Goal: Task Accomplishment & Management: Manage account settings

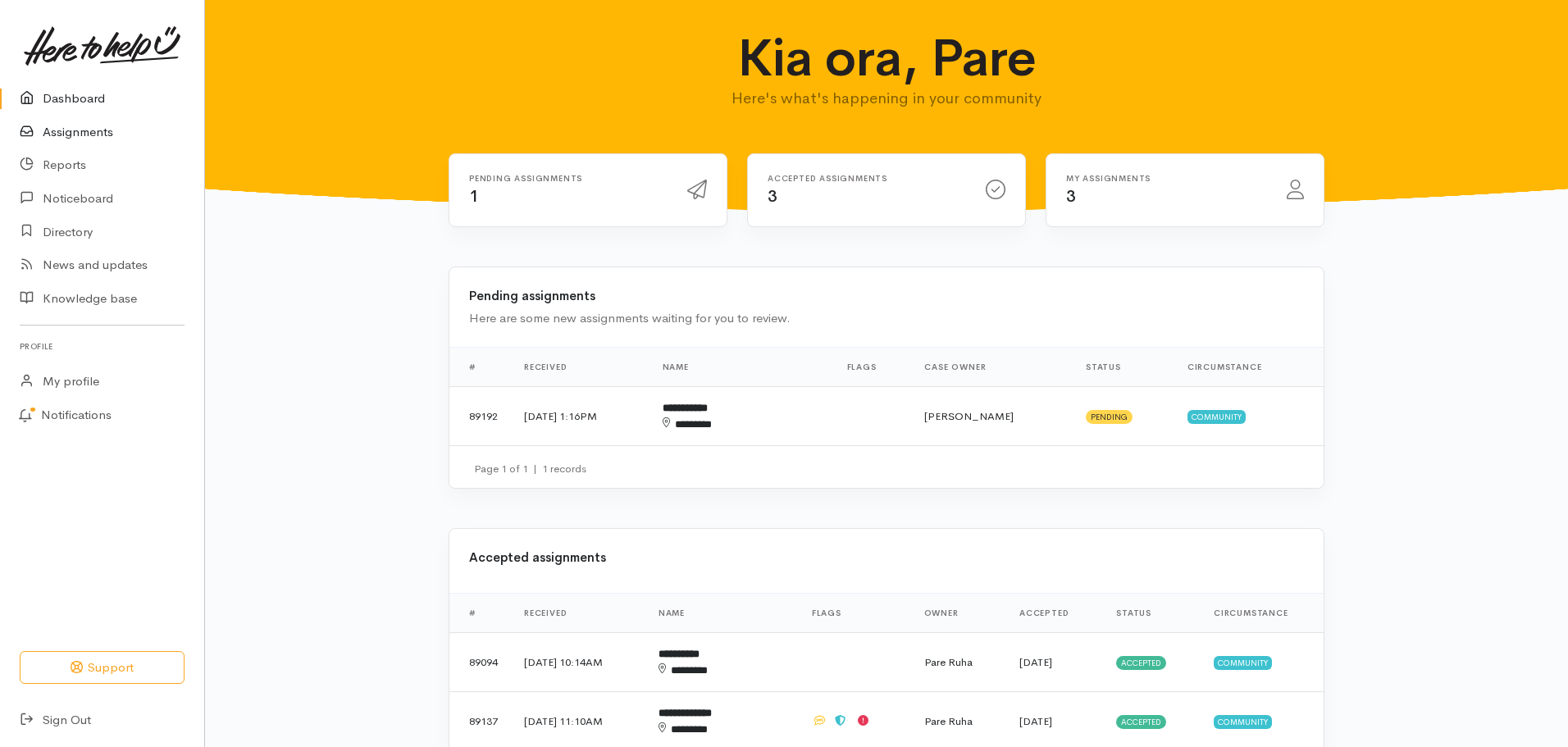
click at [57, 131] on link "Assignments" at bounding box center [102, 132] width 204 height 33
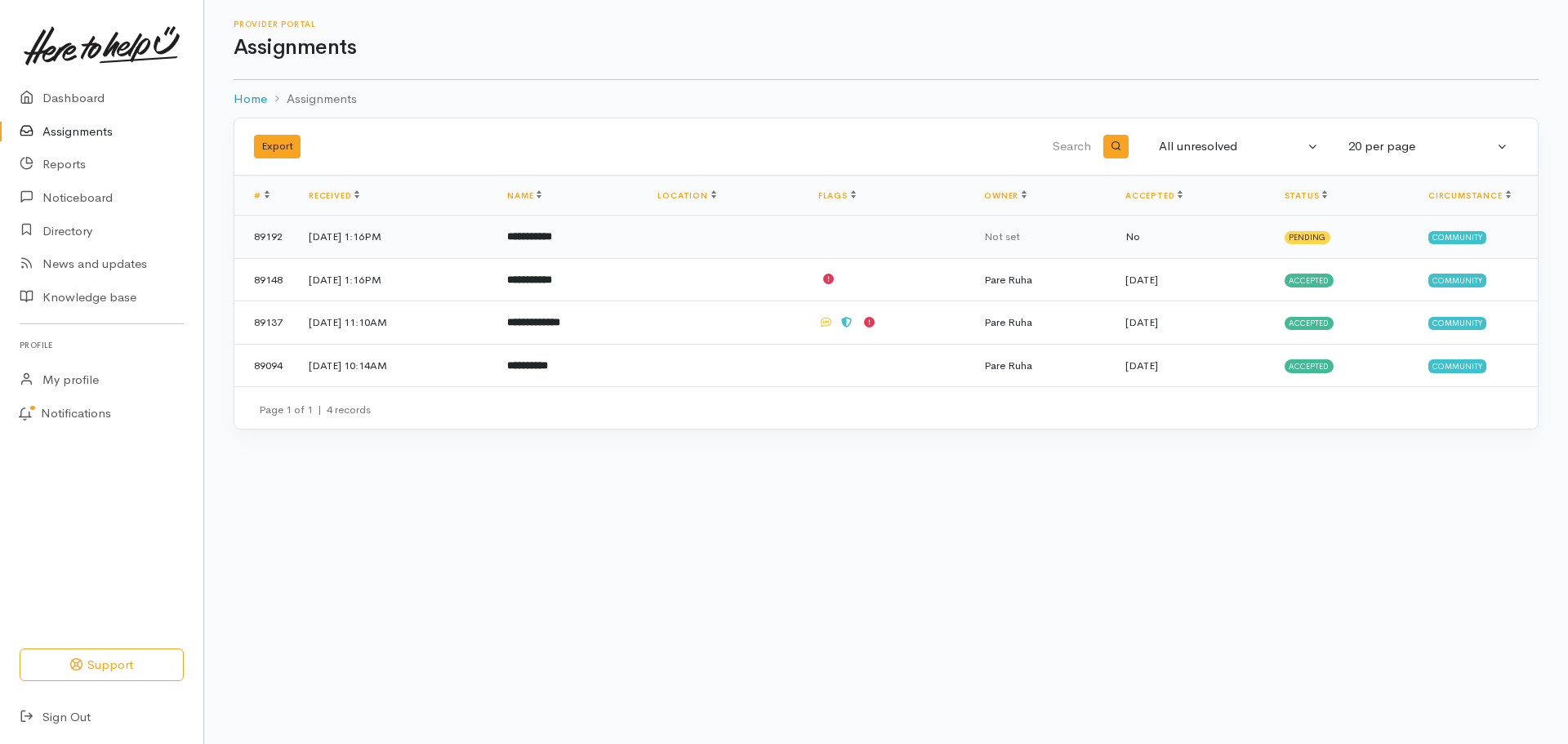
click at [552, 239] on b "**********" at bounding box center [530, 237] width 45 height 10
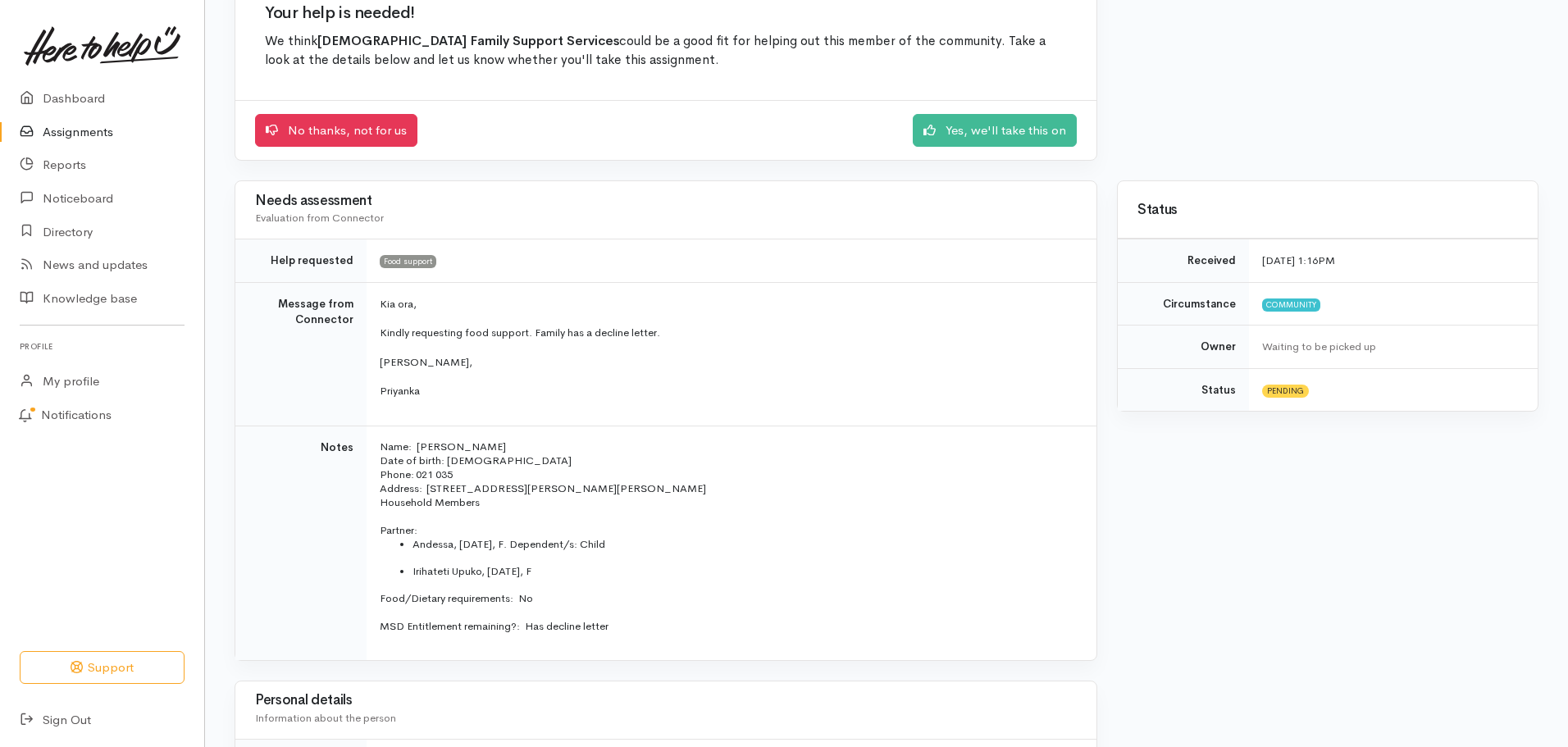
scroll to position [246, 0]
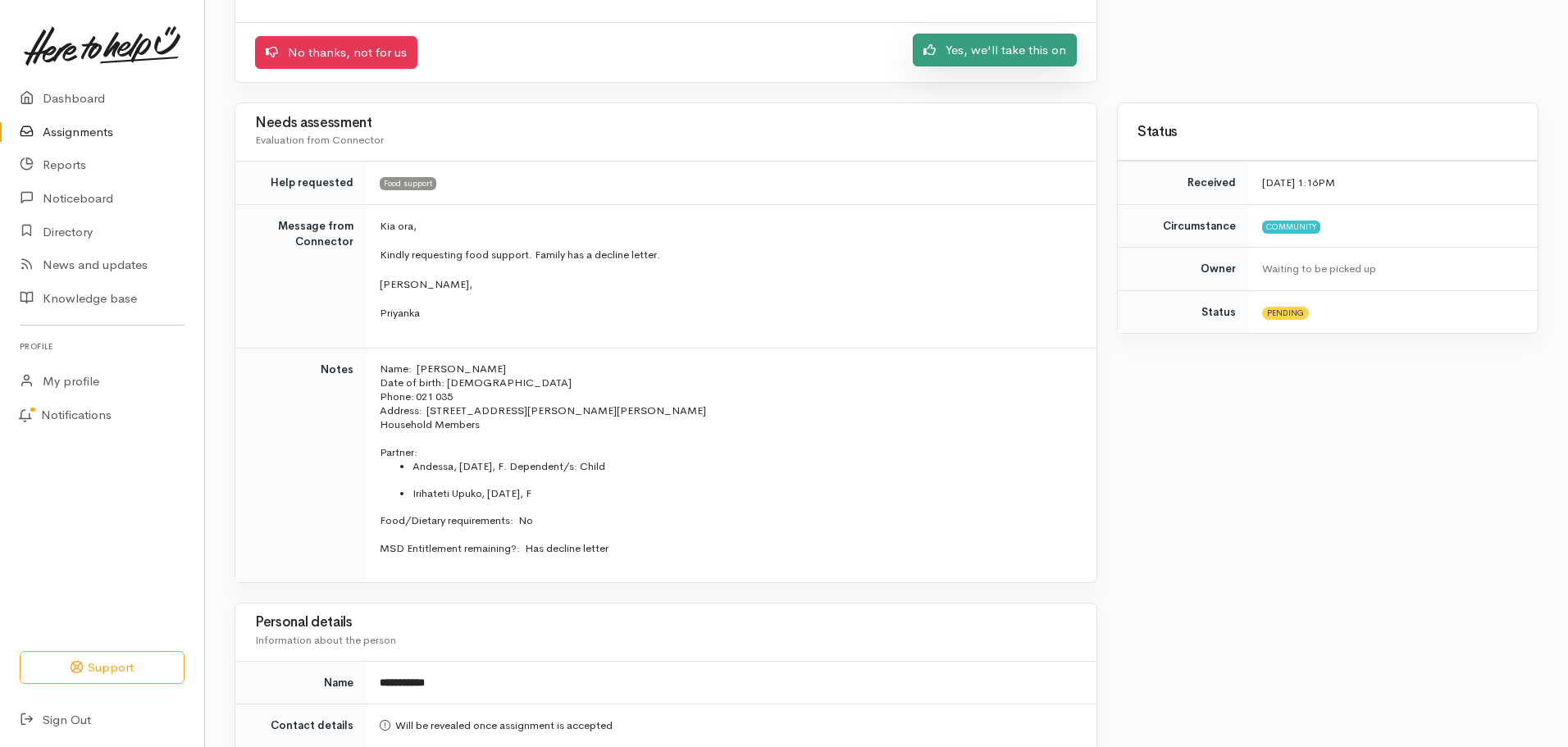
click at [1003, 45] on link "Yes, we'll take this on" at bounding box center [994, 50] width 164 height 33
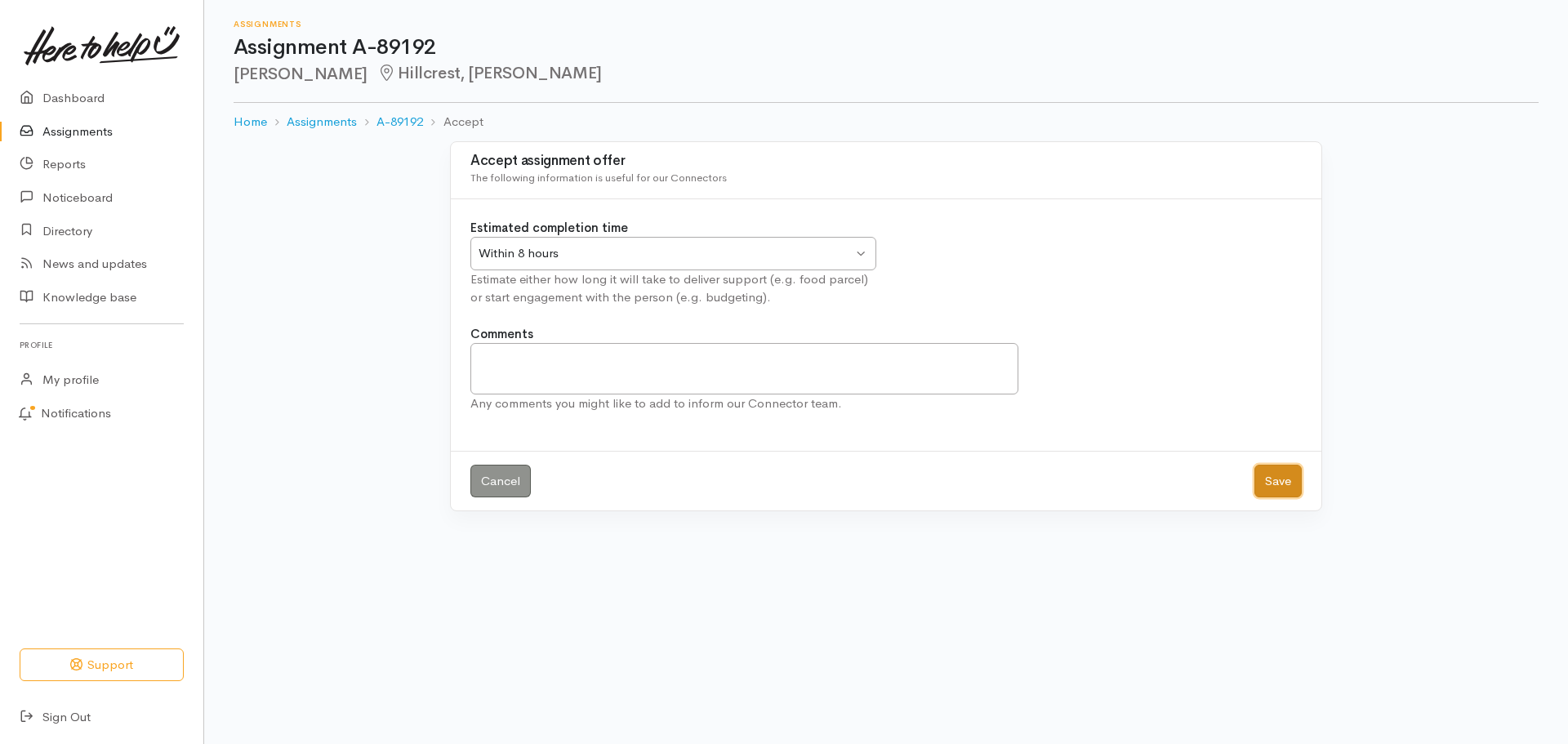
click at [1271, 487] on button "Save" at bounding box center [1277, 481] width 47 height 33
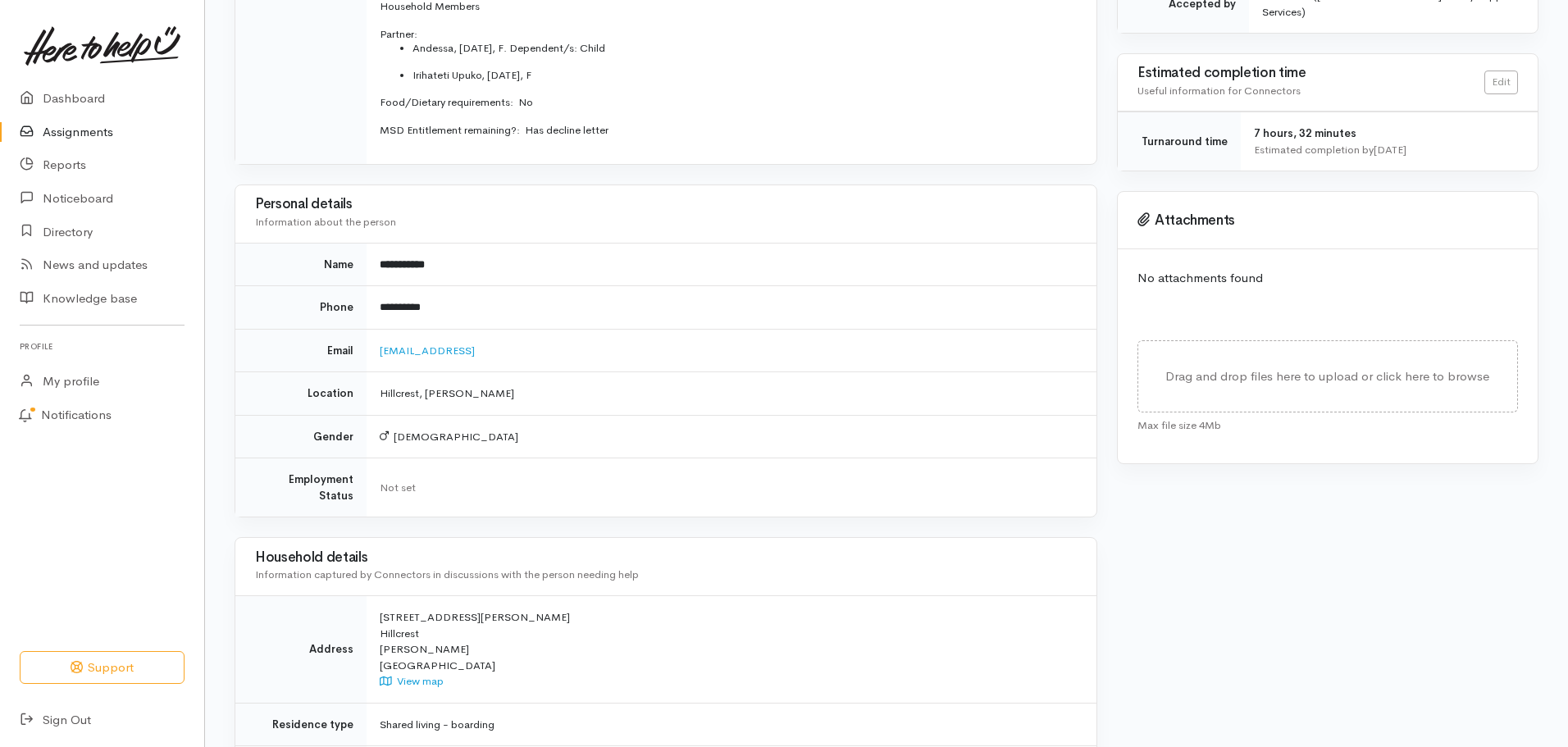
scroll to position [457, 0]
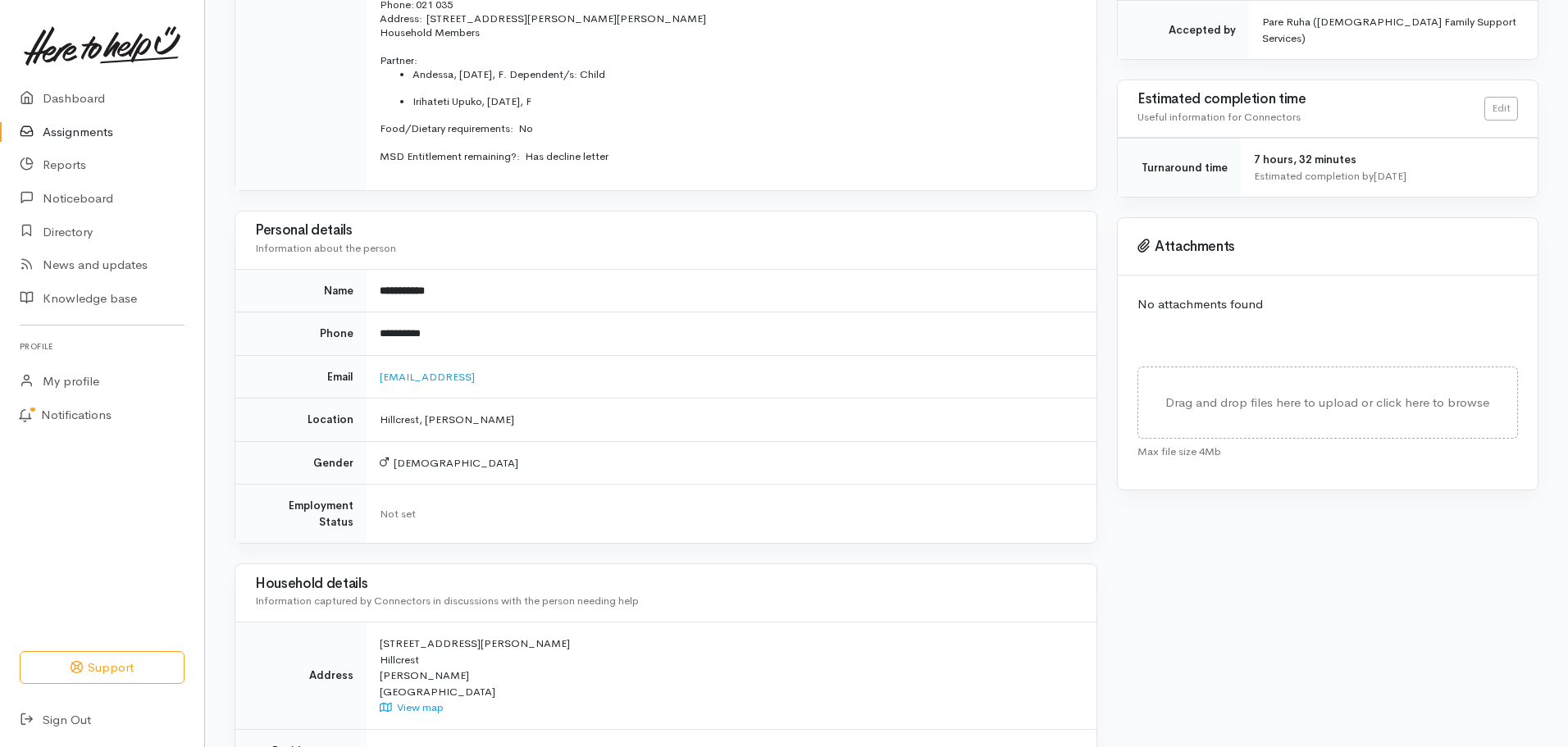
click at [443, 334] on td "**********" at bounding box center [731, 334] width 730 height 44
drag, startPoint x: 445, startPoint y: 334, endPoint x: 432, endPoint y: 338, distance: 13.6
click at [445, 334] on td "**********" at bounding box center [731, 334] width 730 height 44
drag, startPoint x: 407, startPoint y: 332, endPoint x: 419, endPoint y: 332, distance: 12.0
click at [410, 331] on td "**********" at bounding box center [731, 334] width 730 height 44
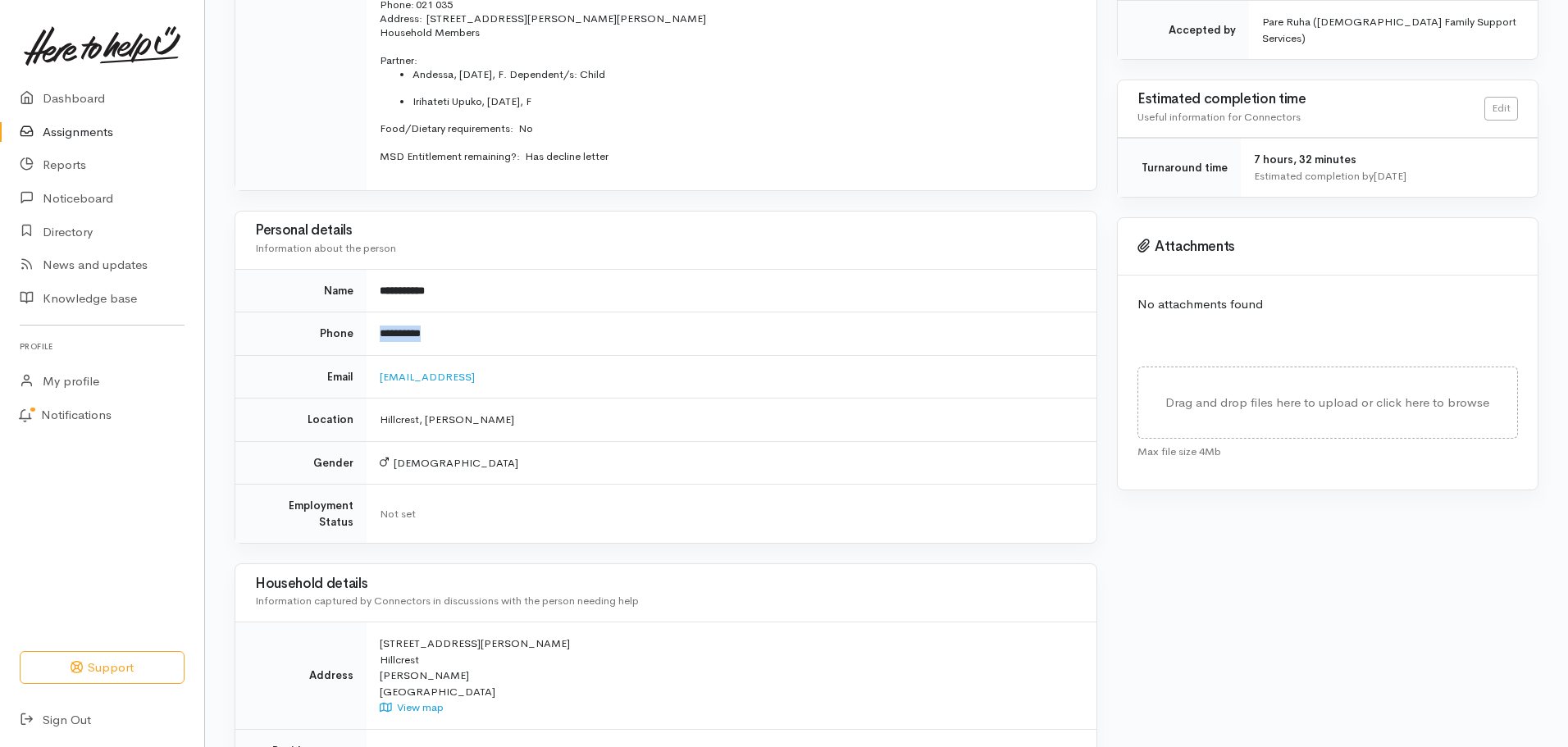
drag, startPoint x: 439, startPoint y: 337, endPoint x: 381, endPoint y: 338, distance: 58.0
click at [381, 338] on td "**********" at bounding box center [731, 334] width 730 height 44
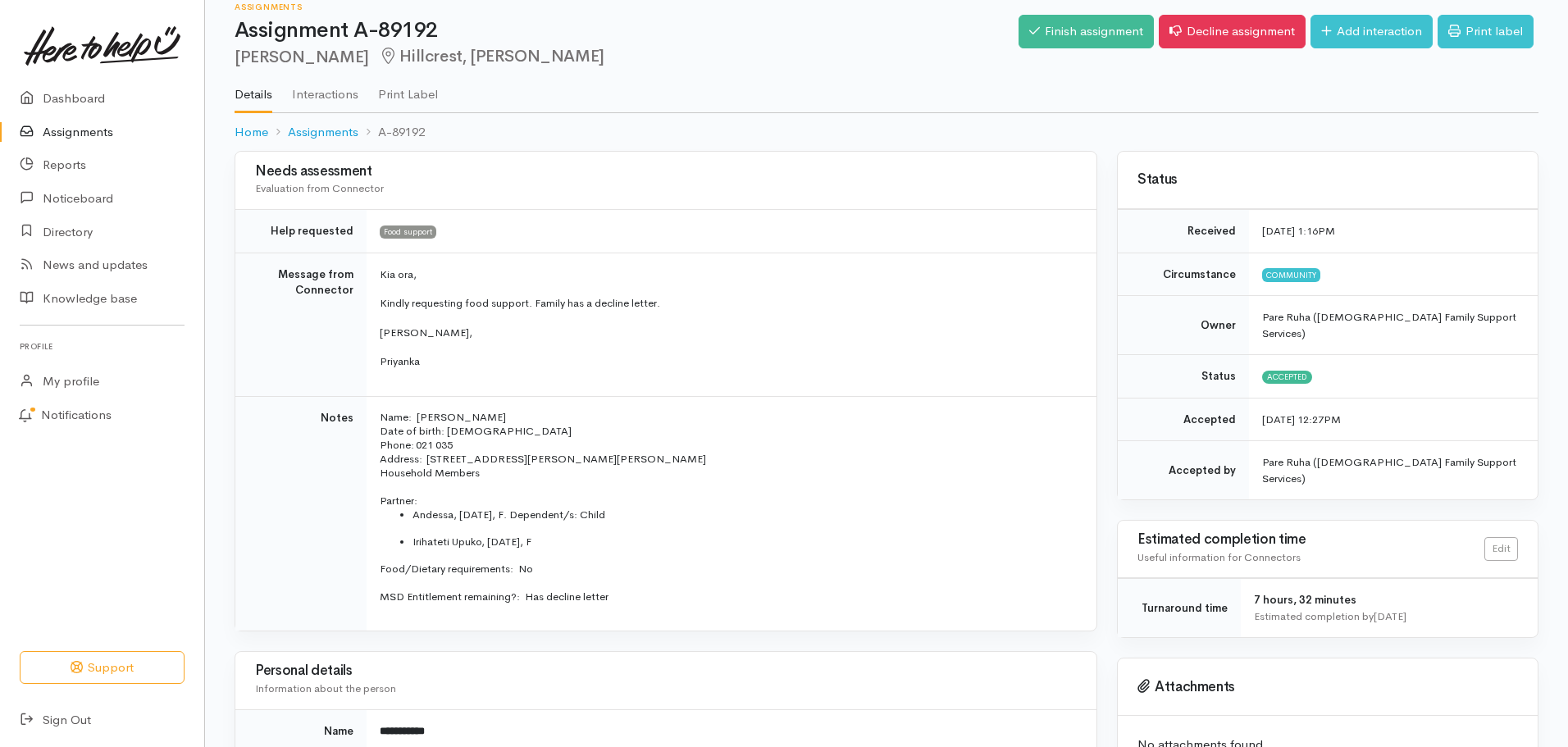
scroll to position [0, 0]
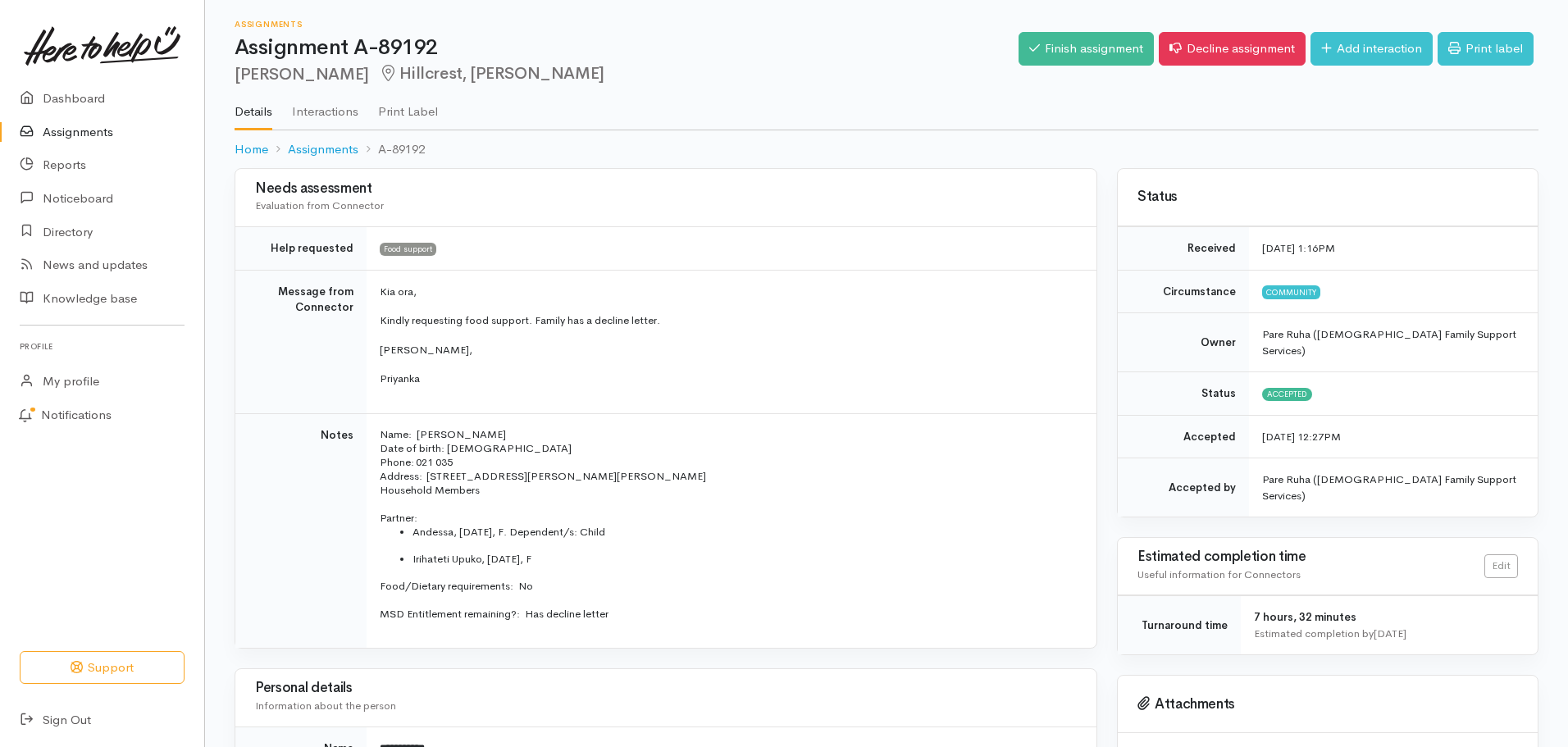
click at [75, 135] on link "Assignments" at bounding box center [102, 132] width 204 height 33
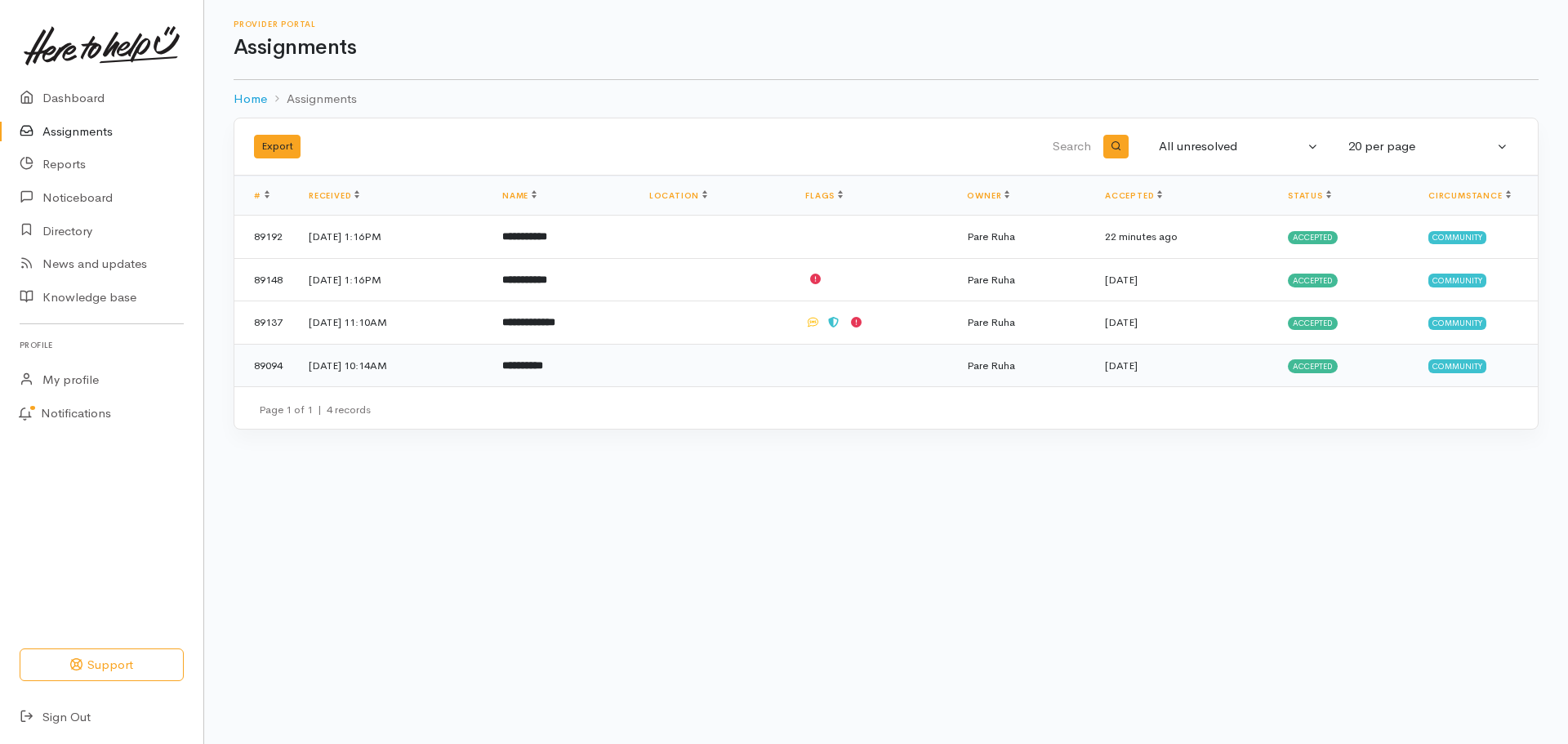
click at [543, 369] on b "**********" at bounding box center [523, 366] width 41 height 10
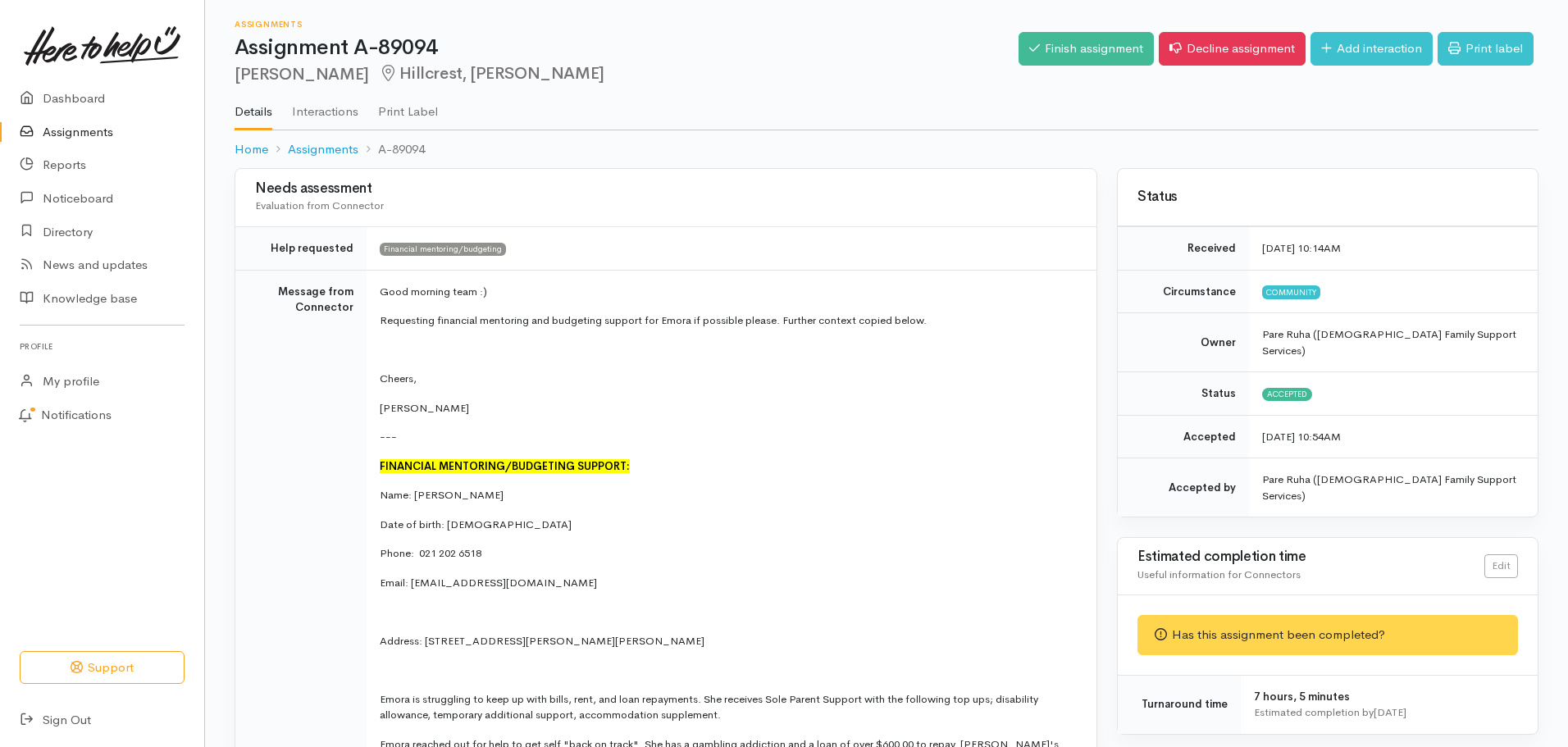
click at [86, 127] on link "Assignments" at bounding box center [102, 132] width 204 height 33
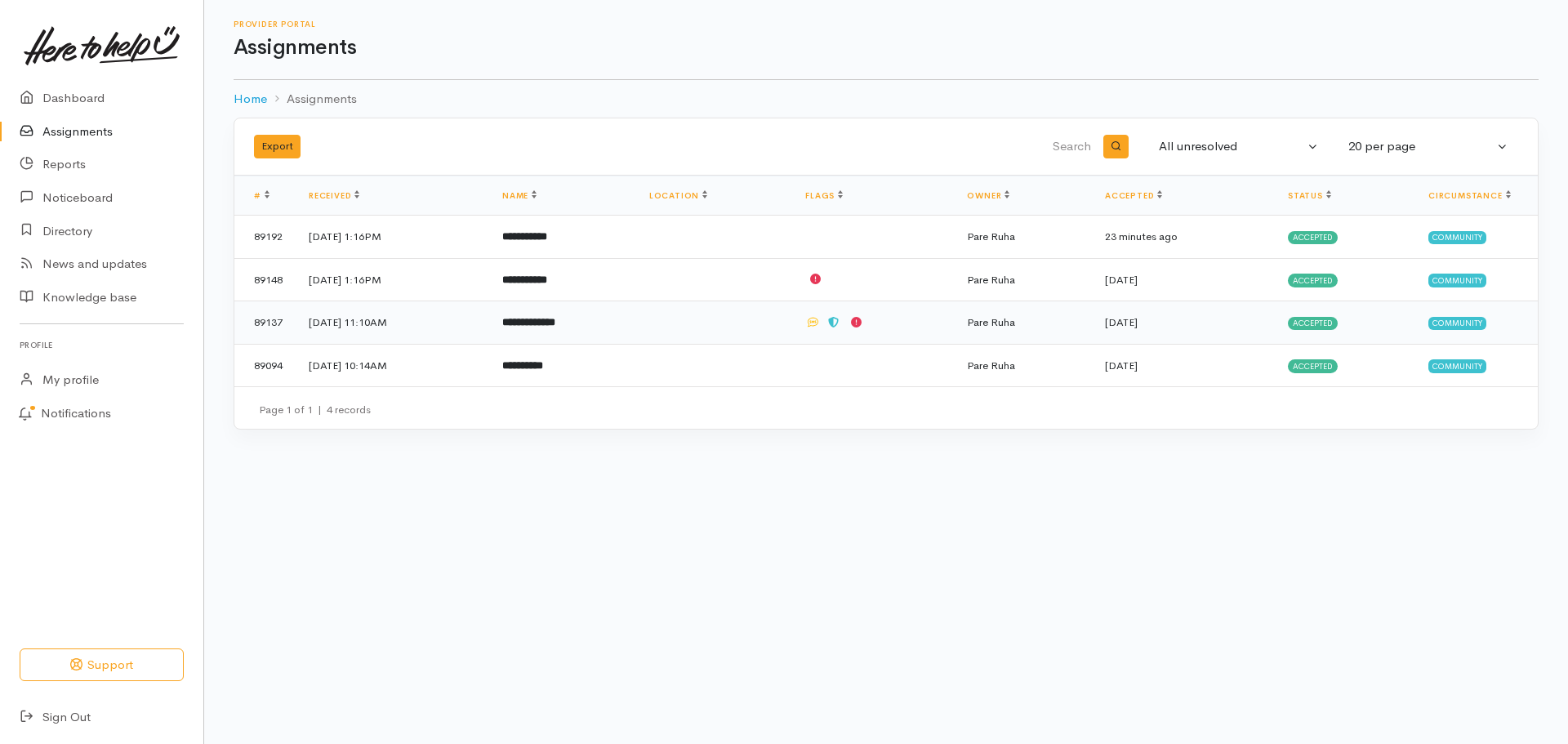
click at [555, 327] on b "**********" at bounding box center [529, 322] width 53 height 10
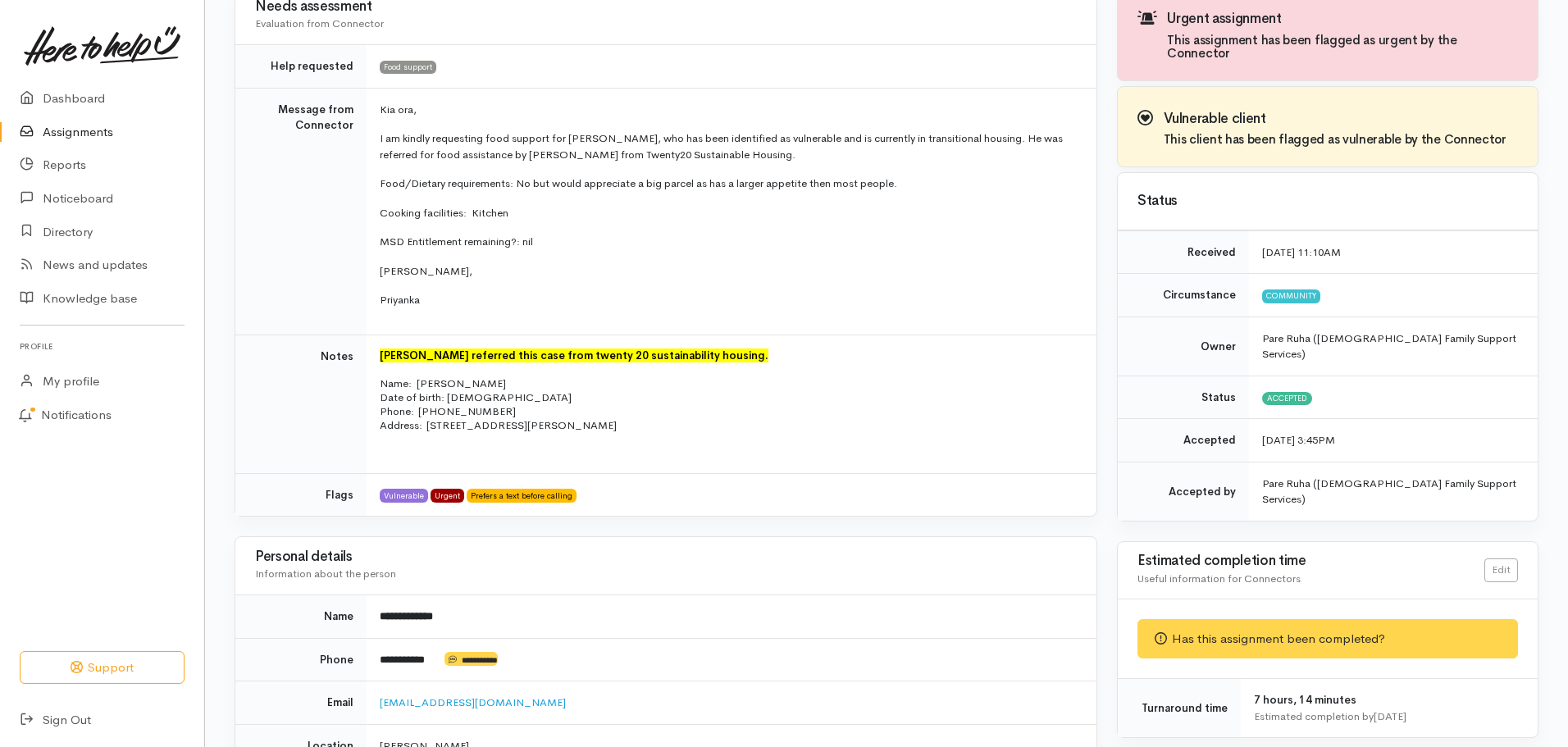
scroll to position [177, 0]
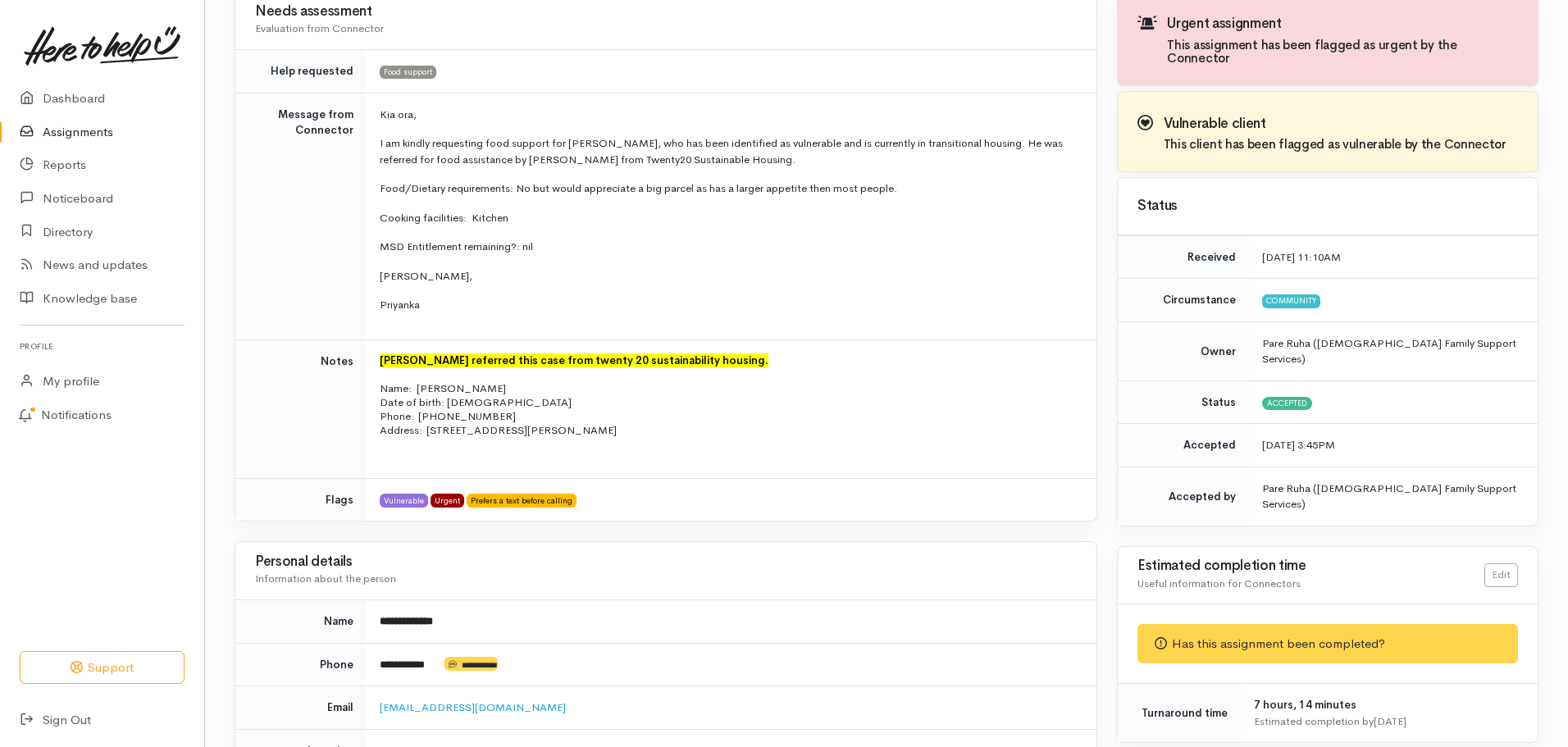
click at [85, 124] on link "Assignments" at bounding box center [102, 132] width 204 height 33
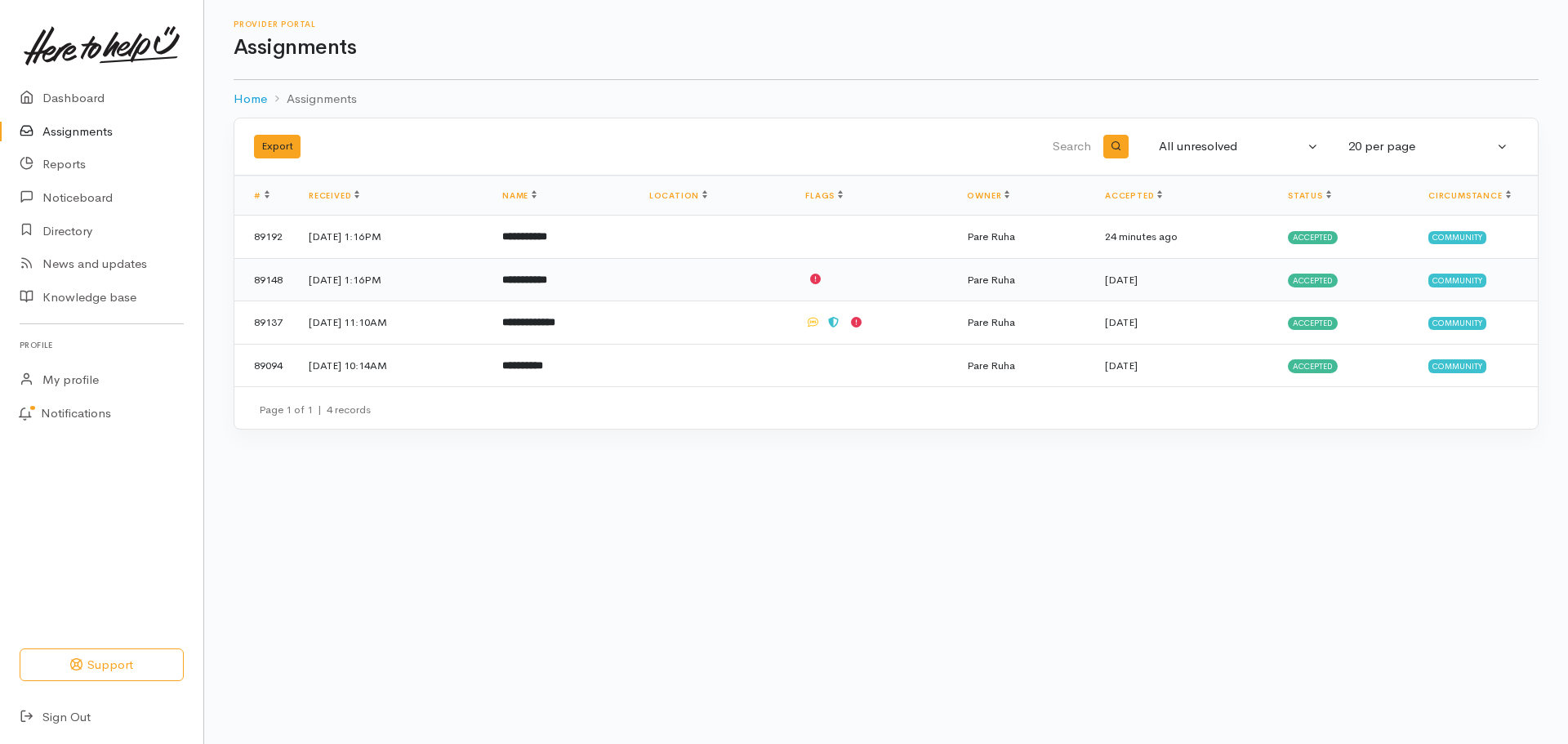
click at [547, 281] on b "**********" at bounding box center [525, 279] width 45 height 10
click at [547, 231] on b "**********" at bounding box center [525, 237] width 45 height 10
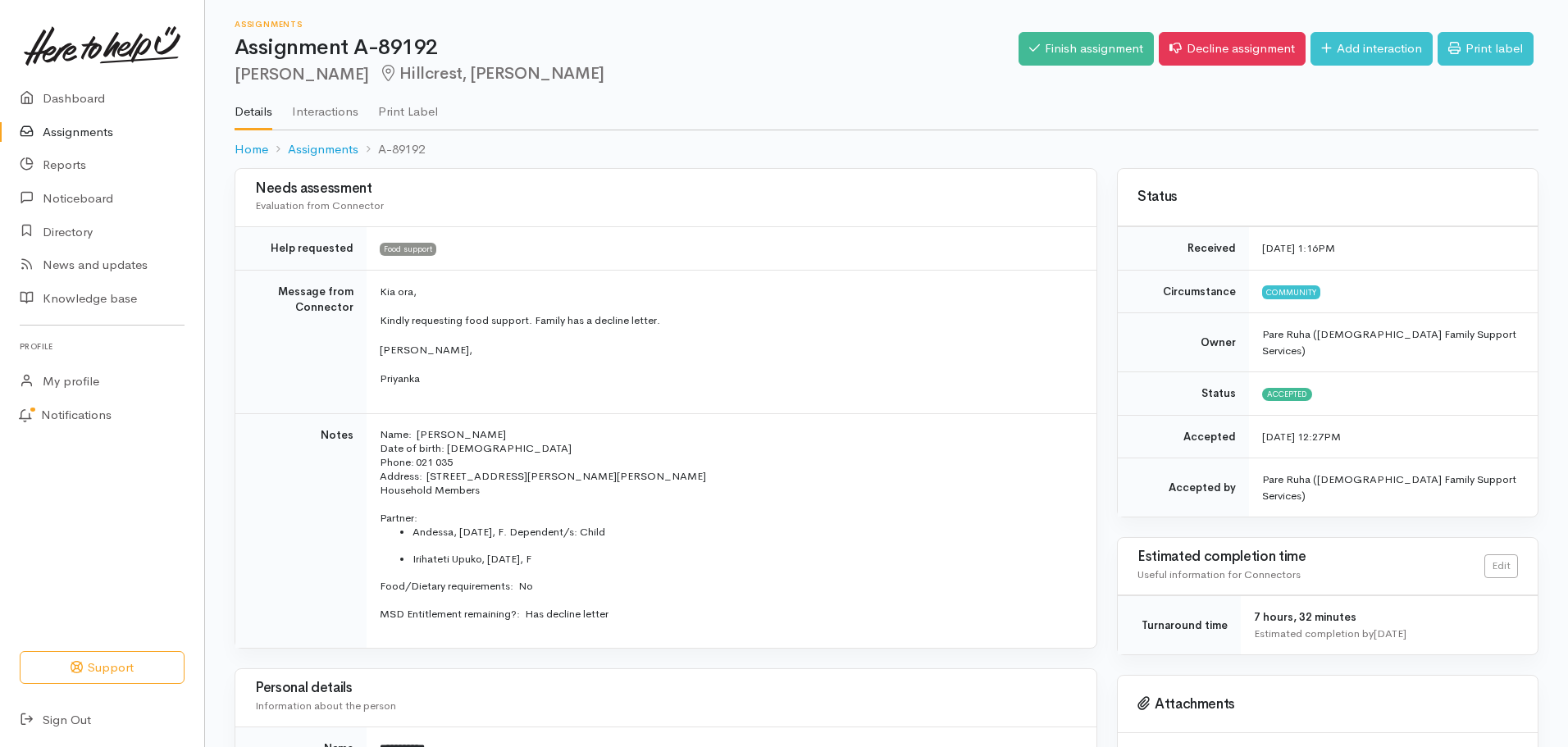
click at [84, 121] on link "Assignments" at bounding box center [102, 132] width 204 height 33
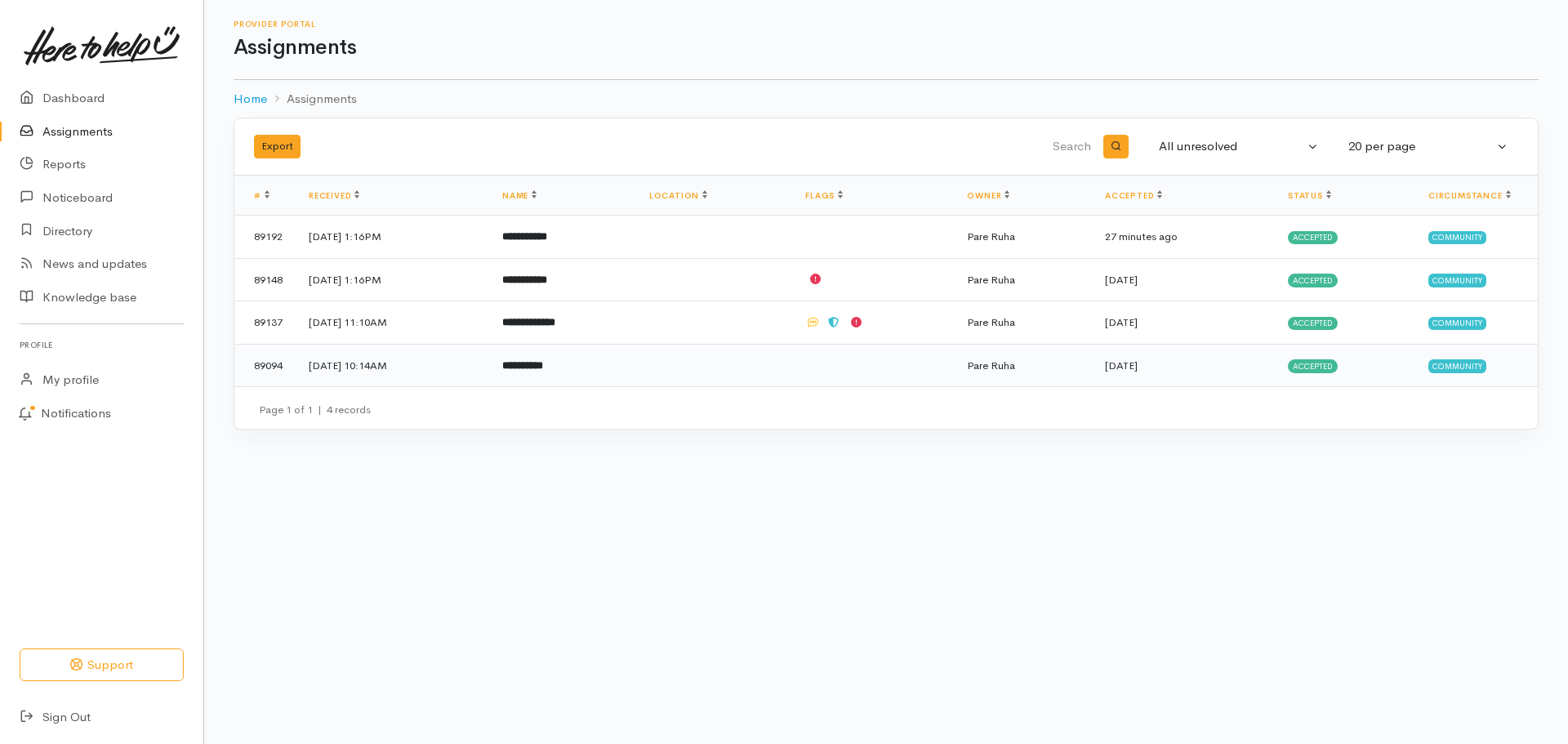
click at [543, 371] on b "**********" at bounding box center [523, 366] width 41 height 10
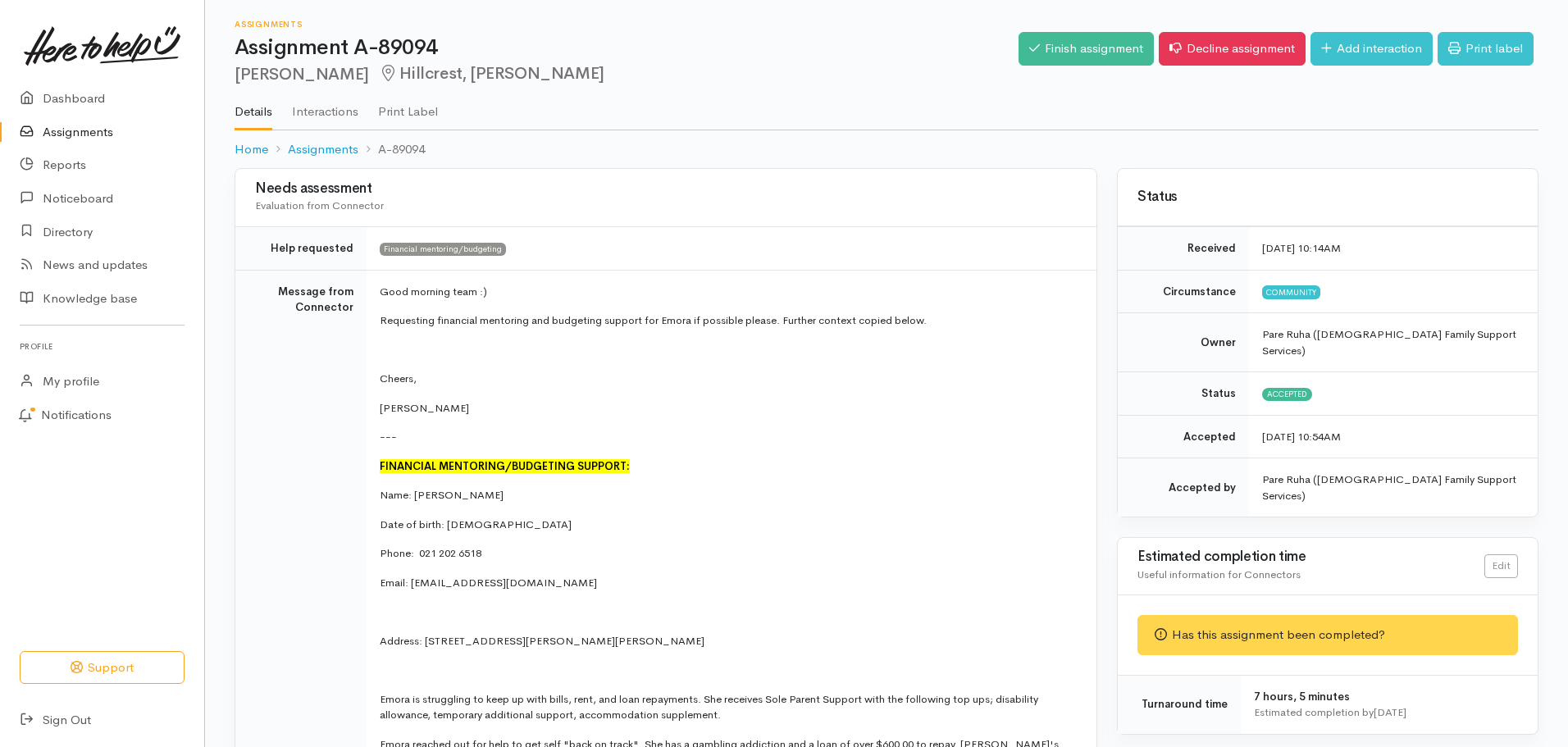
click at [61, 135] on link "Assignments" at bounding box center [102, 132] width 204 height 33
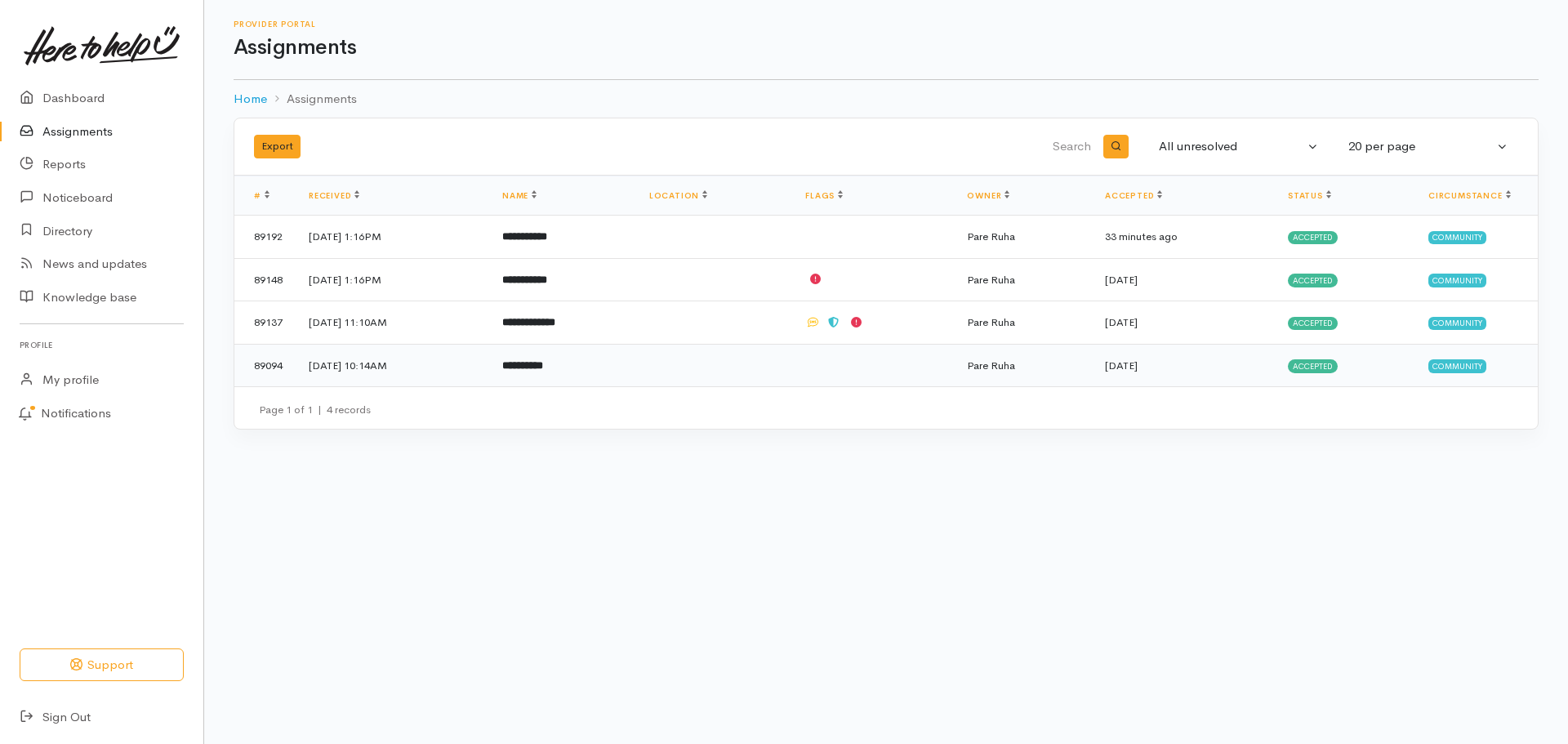
click at [543, 370] on b "**********" at bounding box center [523, 366] width 41 height 10
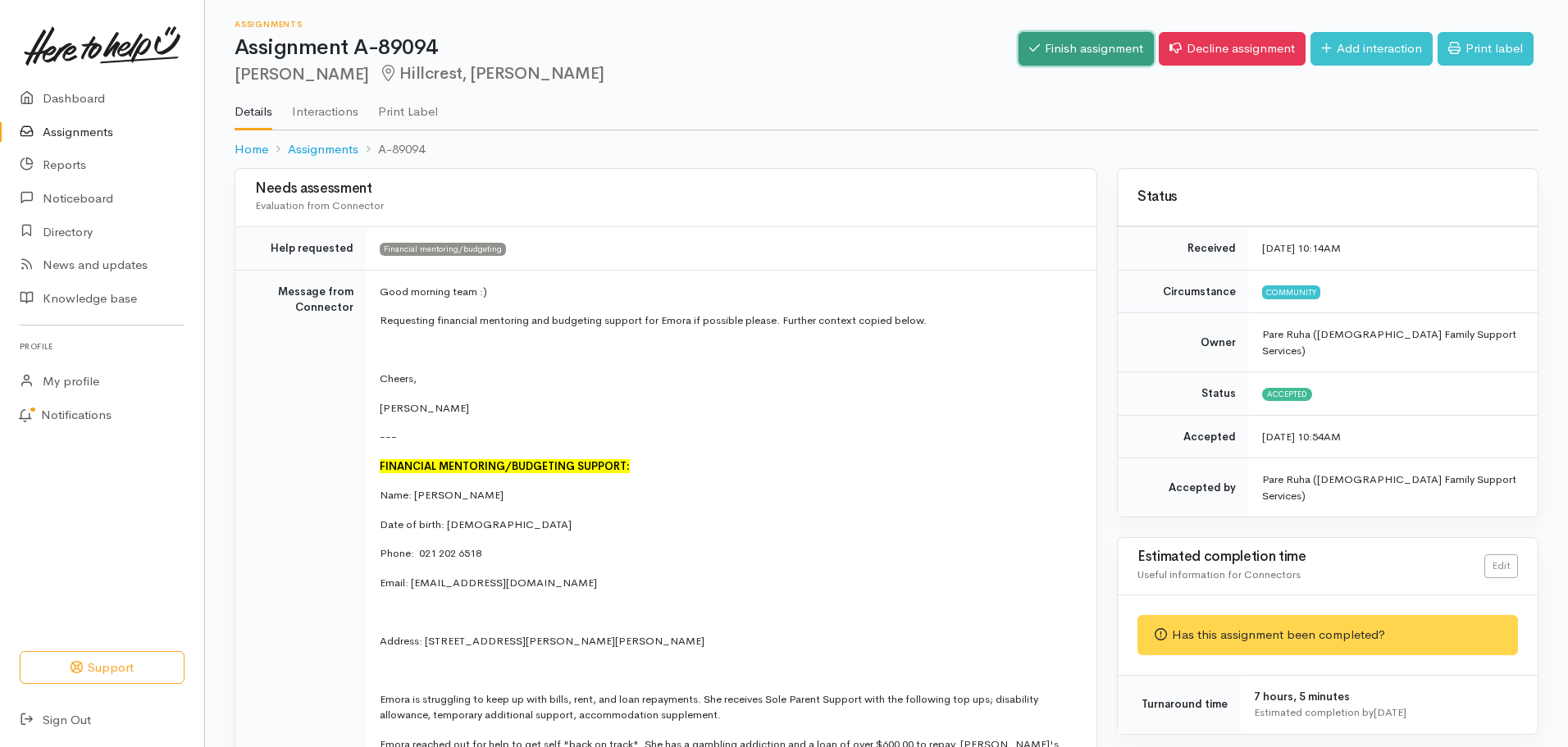
click at [1074, 46] on link "Finish assignment" at bounding box center [1086, 48] width 136 height 33
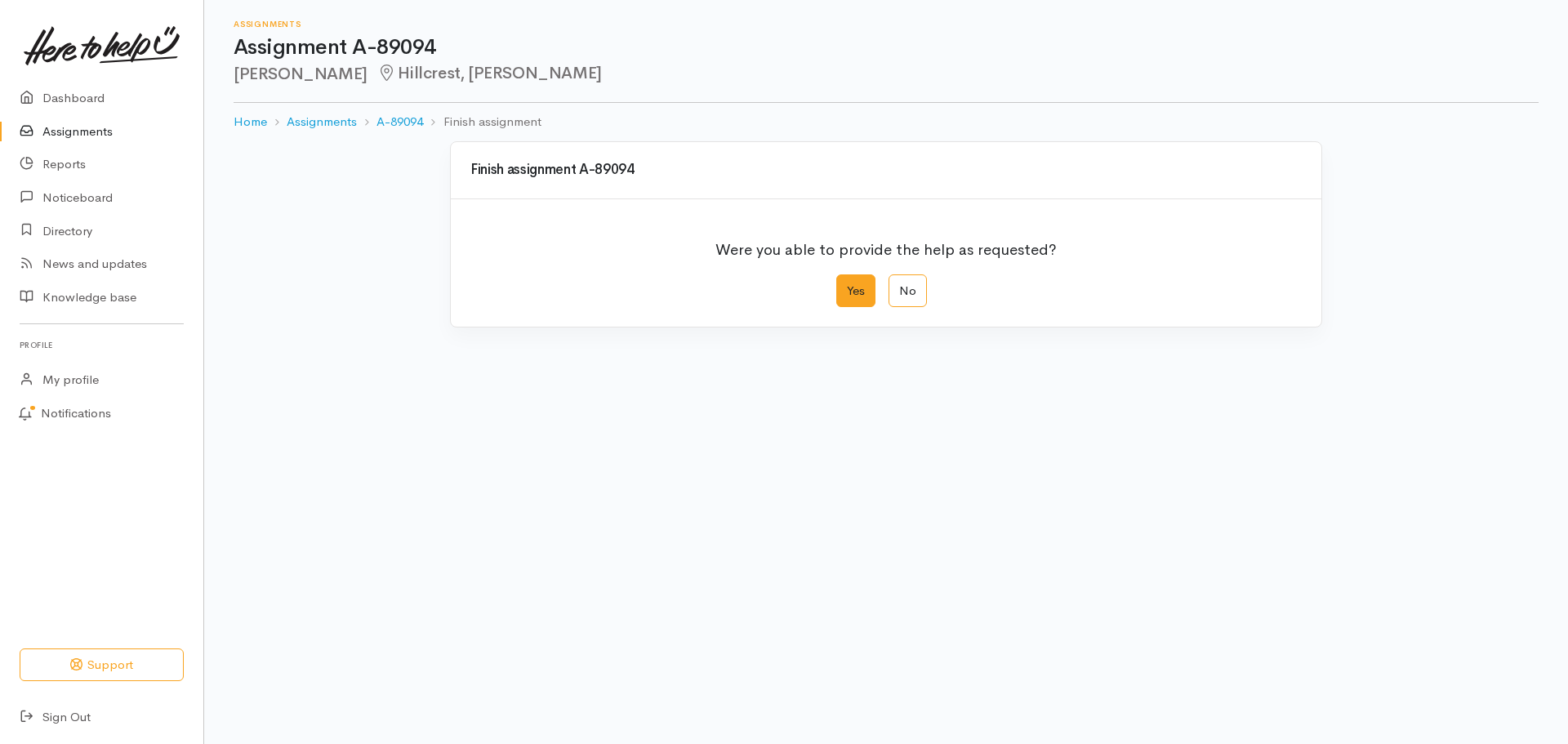
click at [844, 301] on label "Yes" at bounding box center [856, 290] width 39 height 33
click at [844, 285] on input "Yes" at bounding box center [842, 279] width 10 height 10
radio input "true"
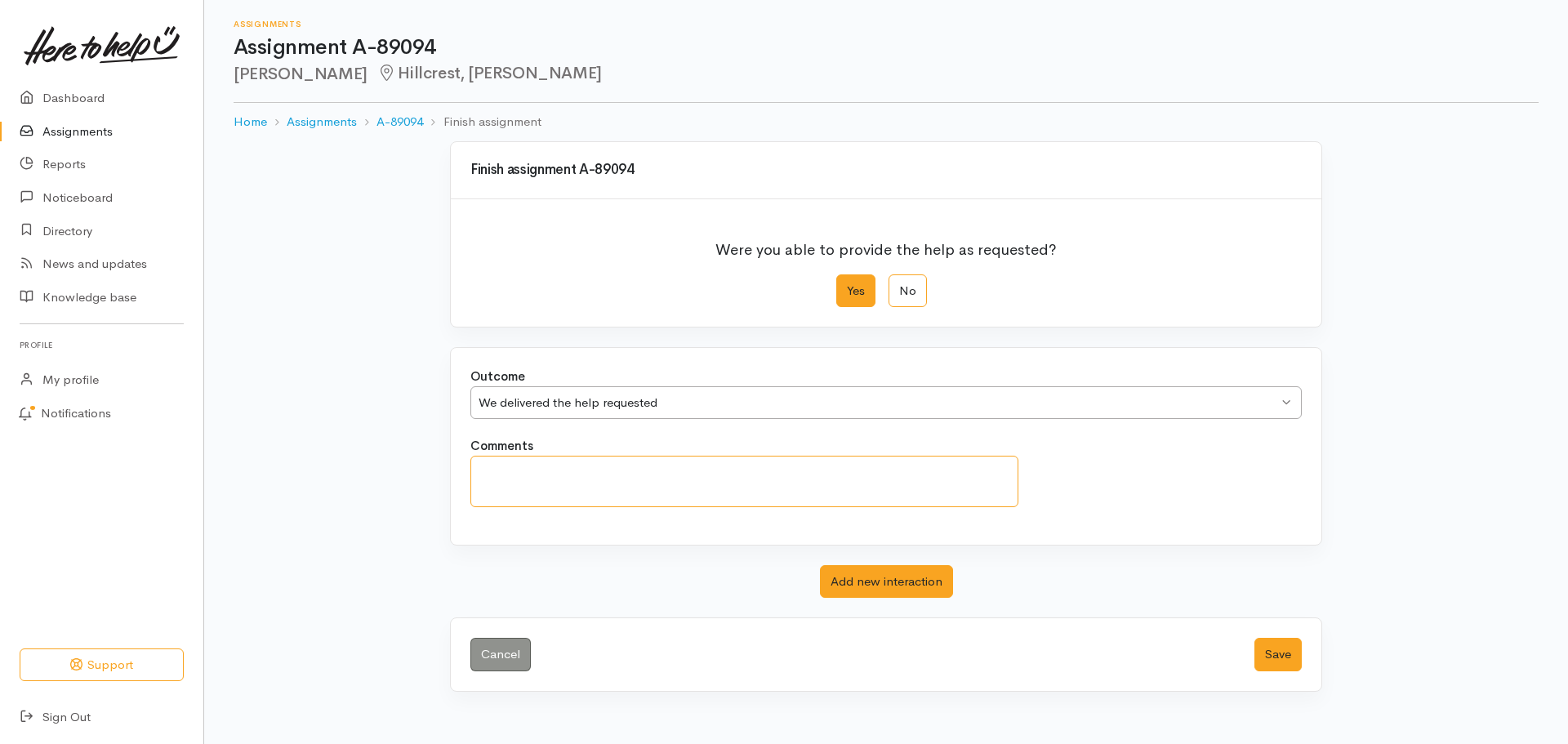
click at [520, 465] on textarea "Comments" at bounding box center [744, 481] width 548 height 51
type textarea "Appointment booked for [DATE] 10.30am with [PERSON_NAME]"
click at [1280, 652] on button "Save" at bounding box center [1277, 654] width 47 height 33
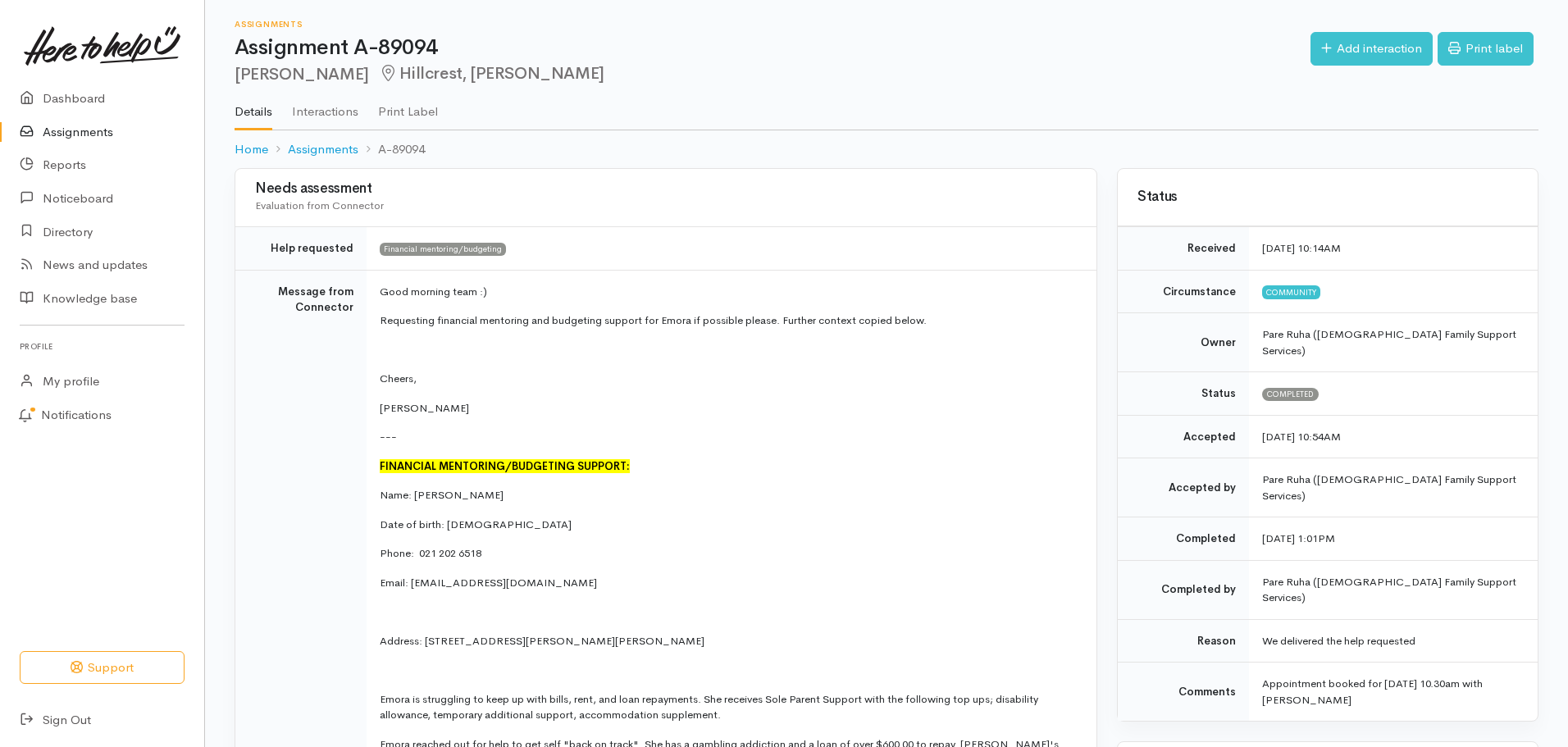
click at [59, 131] on link "Assignments" at bounding box center [102, 132] width 204 height 33
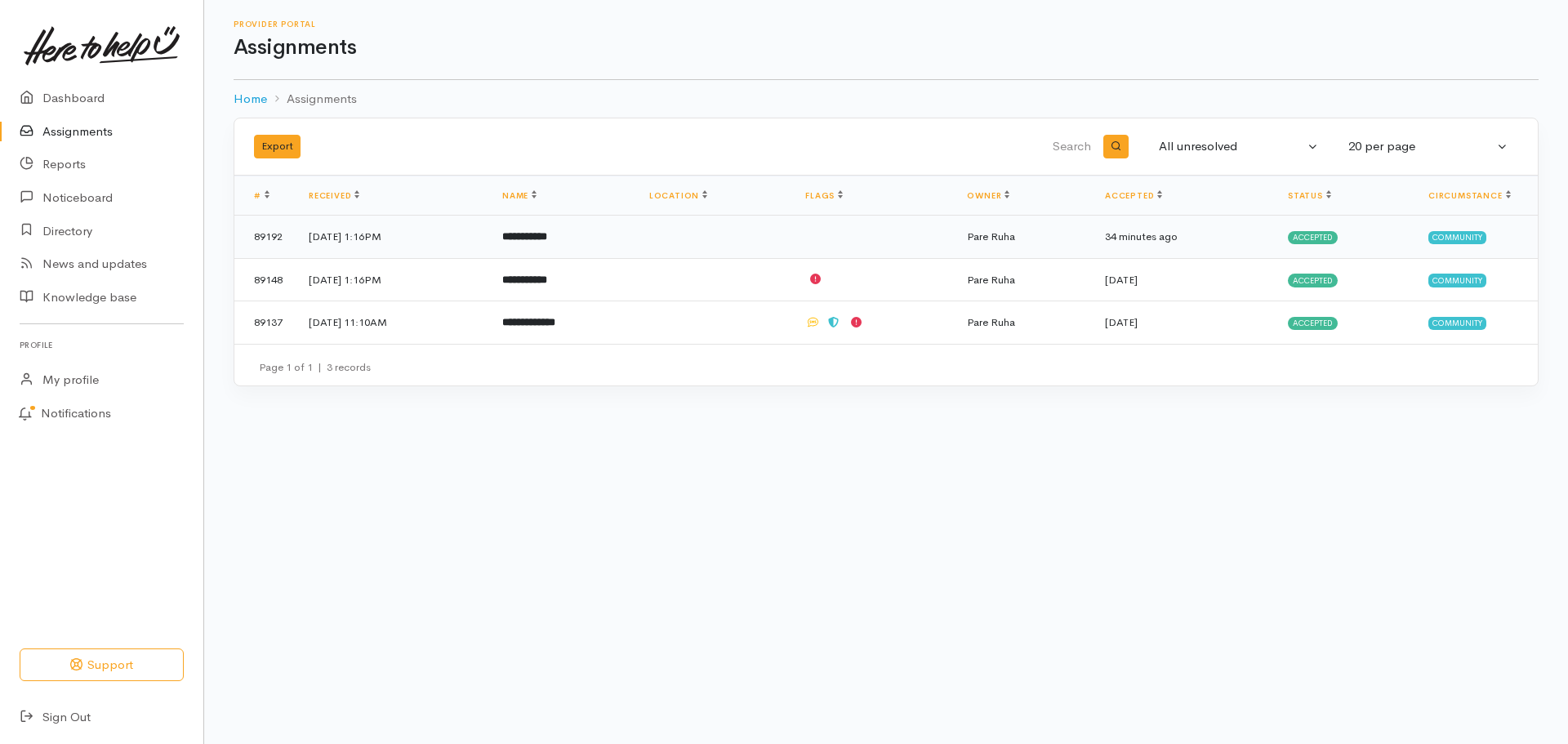
click at [547, 235] on b "**********" at bounding box center [525, 237] width 45 height 10
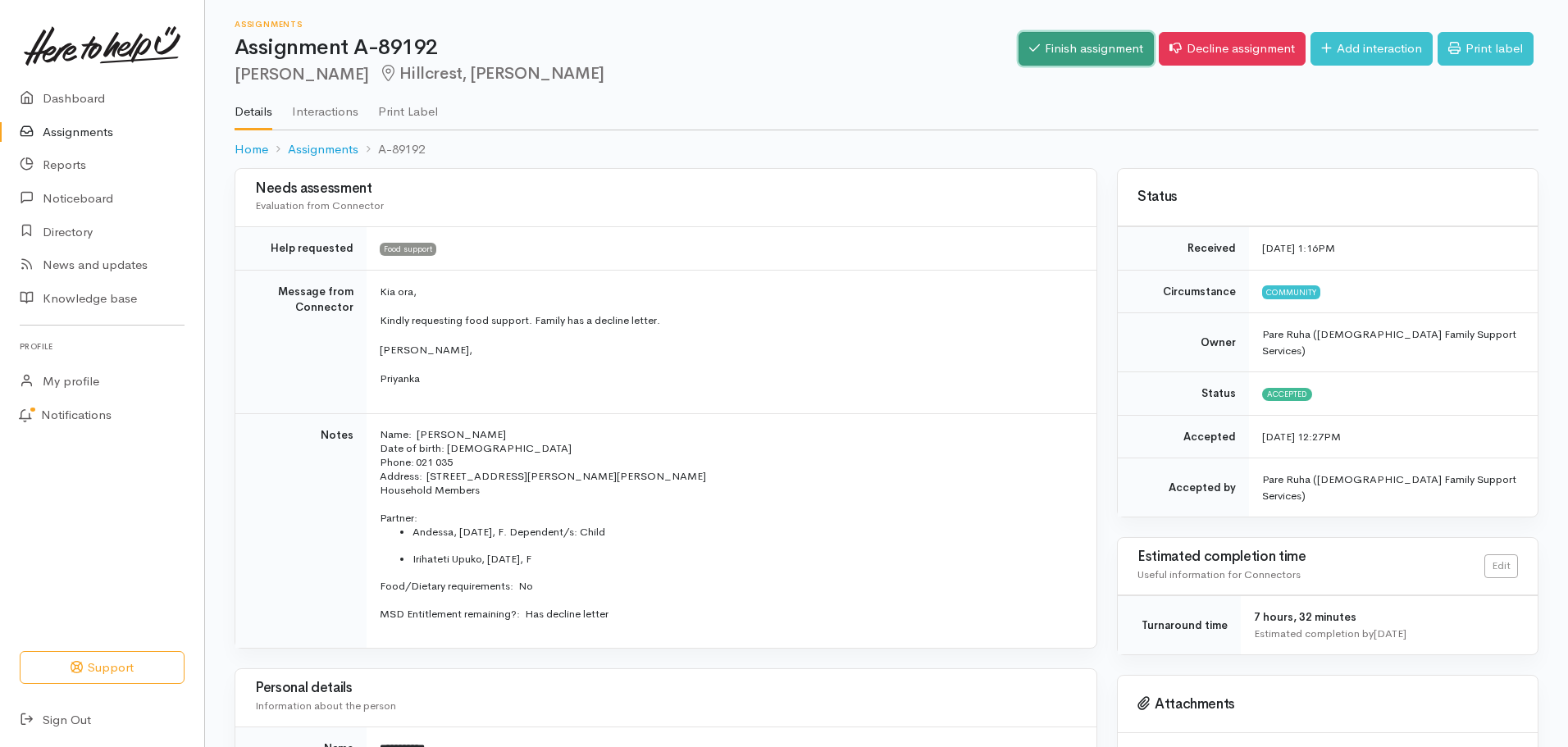
click at [1080, 46] on link "Finish assignment" at bounding box center [1086, 48] width 136 height 33
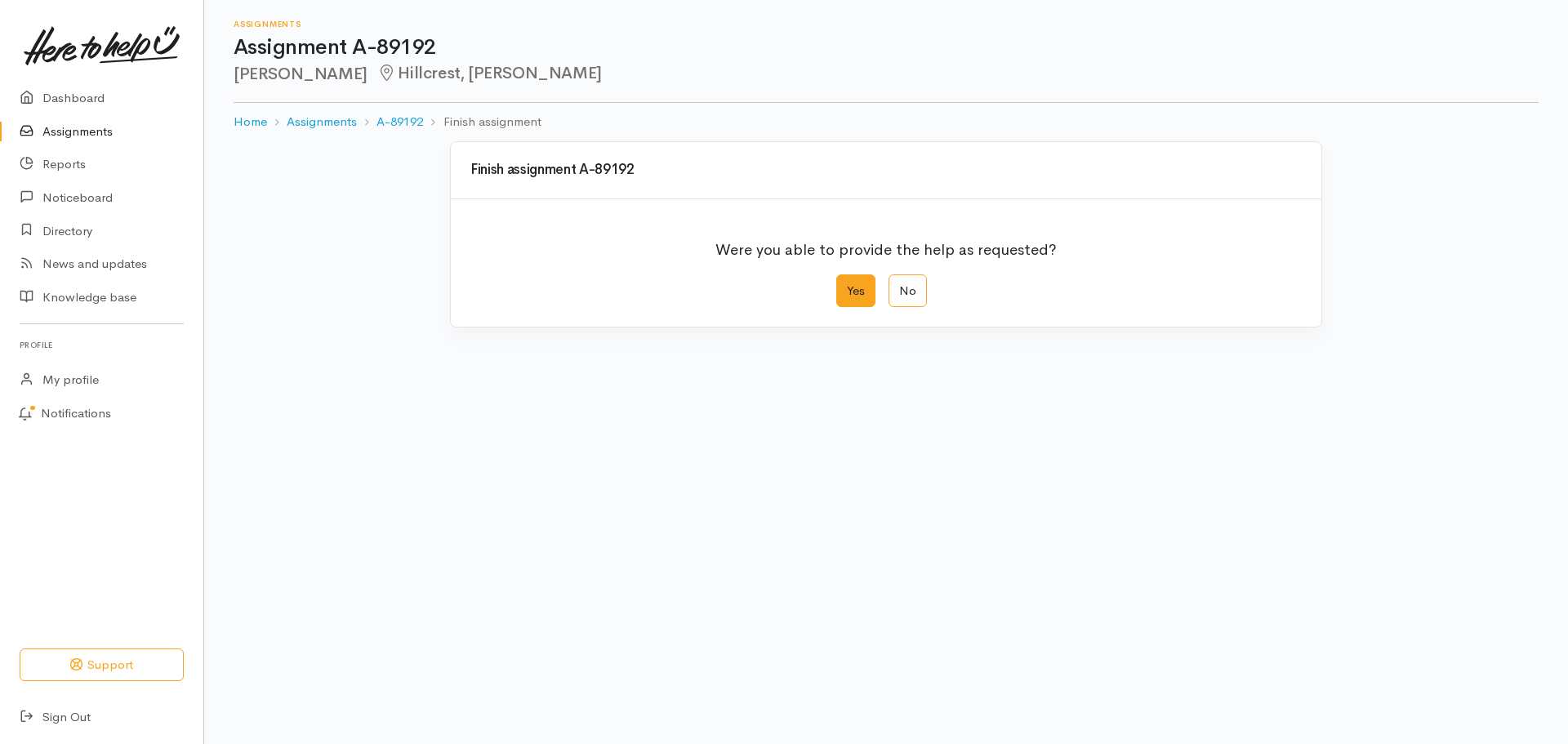
click at [860, 296] on label "Yes" at bounding box center [856, 290] width 39 height 33
click at [847, 285] on input "Yes" at bounding box center [842, 279] width 10 height 10
radio input "true"
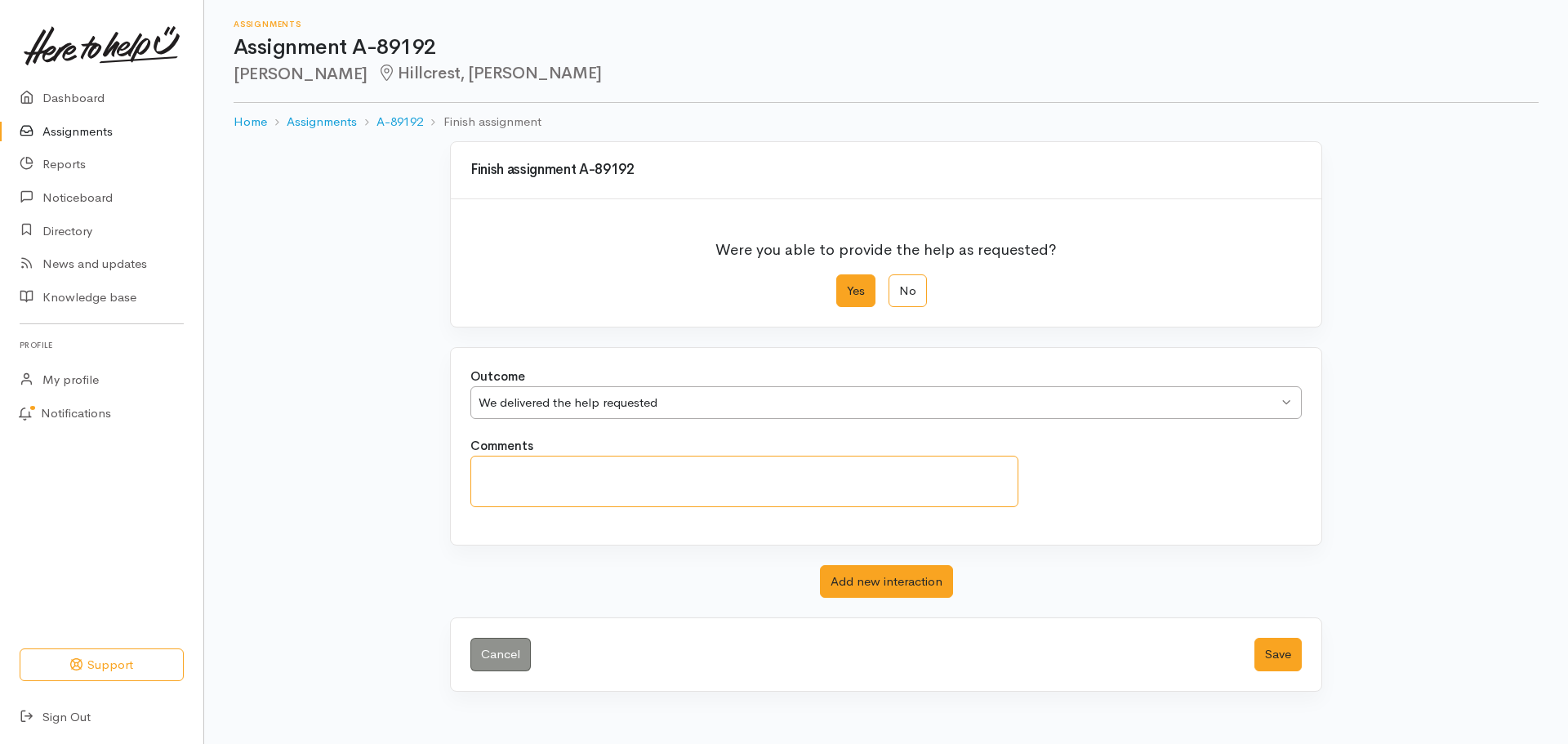
click at [602, 473] on textarea "Comments" at bounding box center [744, 481] width 548 height 51
click at [918, 473] on textarea "Food parcel organised for Tuesday 30 September 2025. Caleb was e-texted" at bounding box center [744, 481] width 548 height 51
paste textarea "Good morning Caleb. Your food parcel will be ready for pickup tomorrow Tuesday,…"
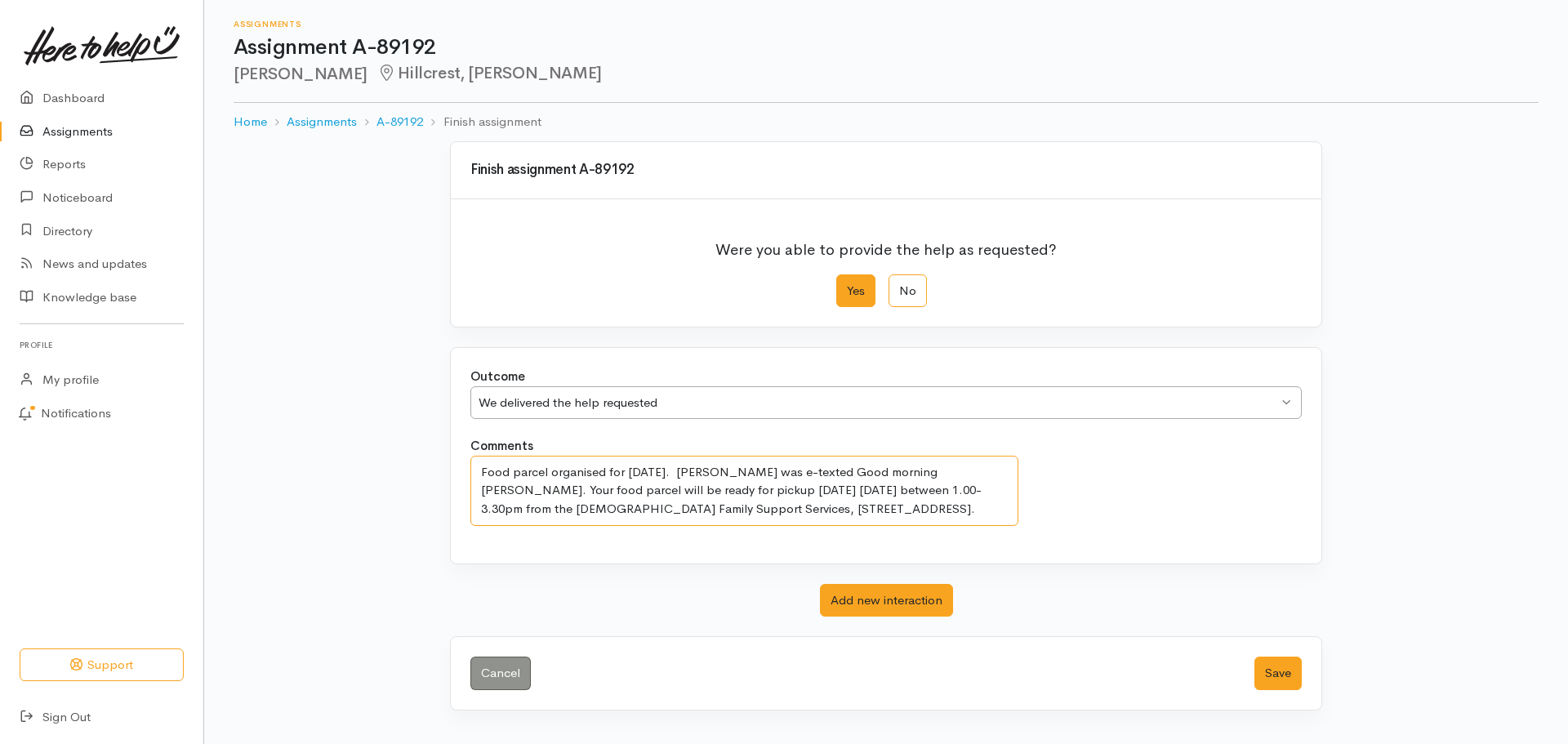
click at [909, 472] on textarea "Food parcel organised for Tuesday 30 September 2025. Caleb was e-texted Good mo…" at bounding box center [744, 490] width 548 height 70
drag, startPoint x: 791, startPoint y: 472, endPoint x: 469, endPoint y: 472, distance: 322.0
click at [469, 472] on div "Comments Food parcel organised for Tuesday 30 September 2025. Caleb was e-texte…" at bounding box center [744, 481] width 567 height 89
click at [592, 469] on textarea "Caleb was e-texted "Good morning Caleb. Your food parcel will be ready for pick…" at bounding box center [744, 490] width 548 height 70
type textarea "Caleb was e-texted 29/10/25 - "Good morning Caleb. Your food parcel will be rea…"
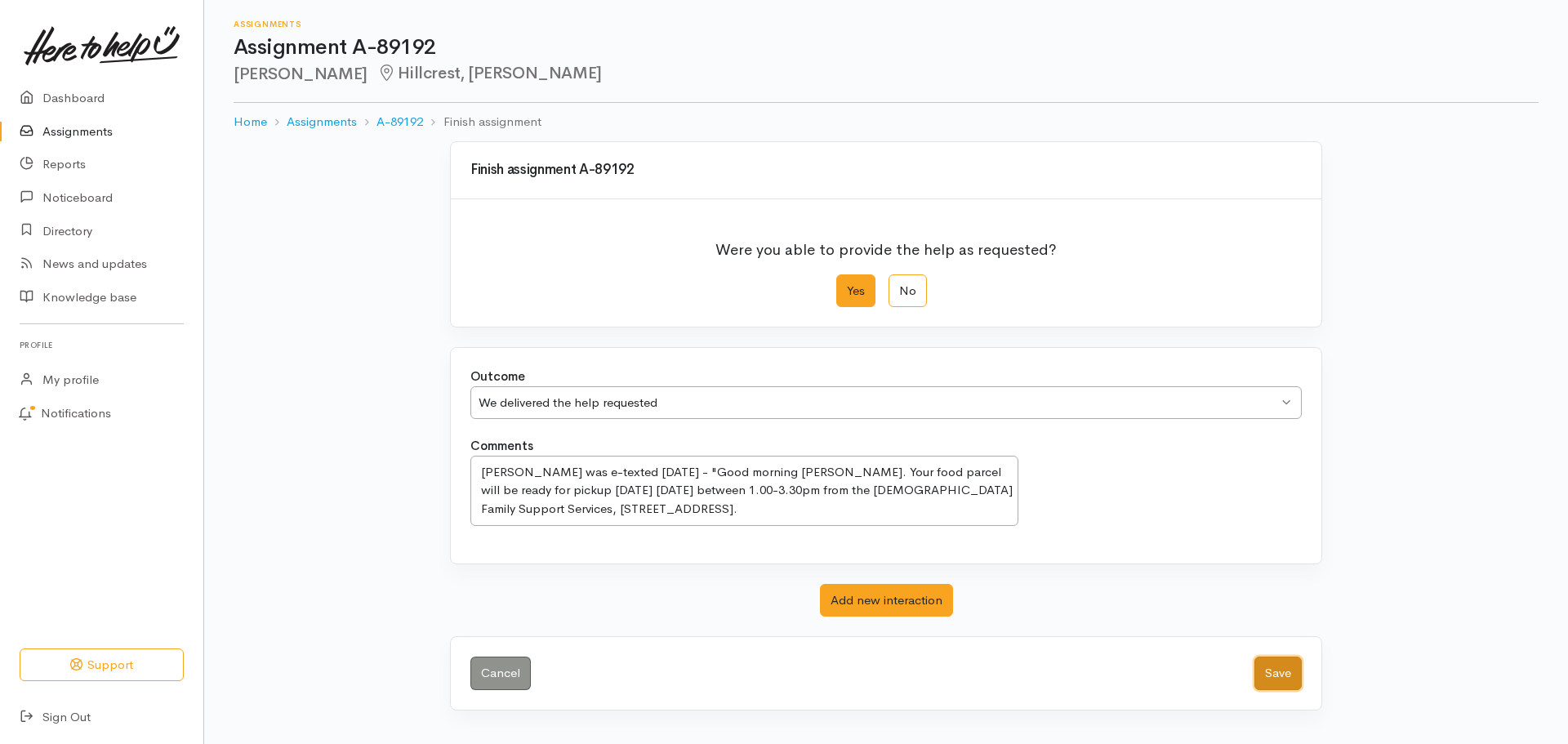
click at [1287, 675] on button "Save" at bounding box center [1277, 673] width 47 height 33
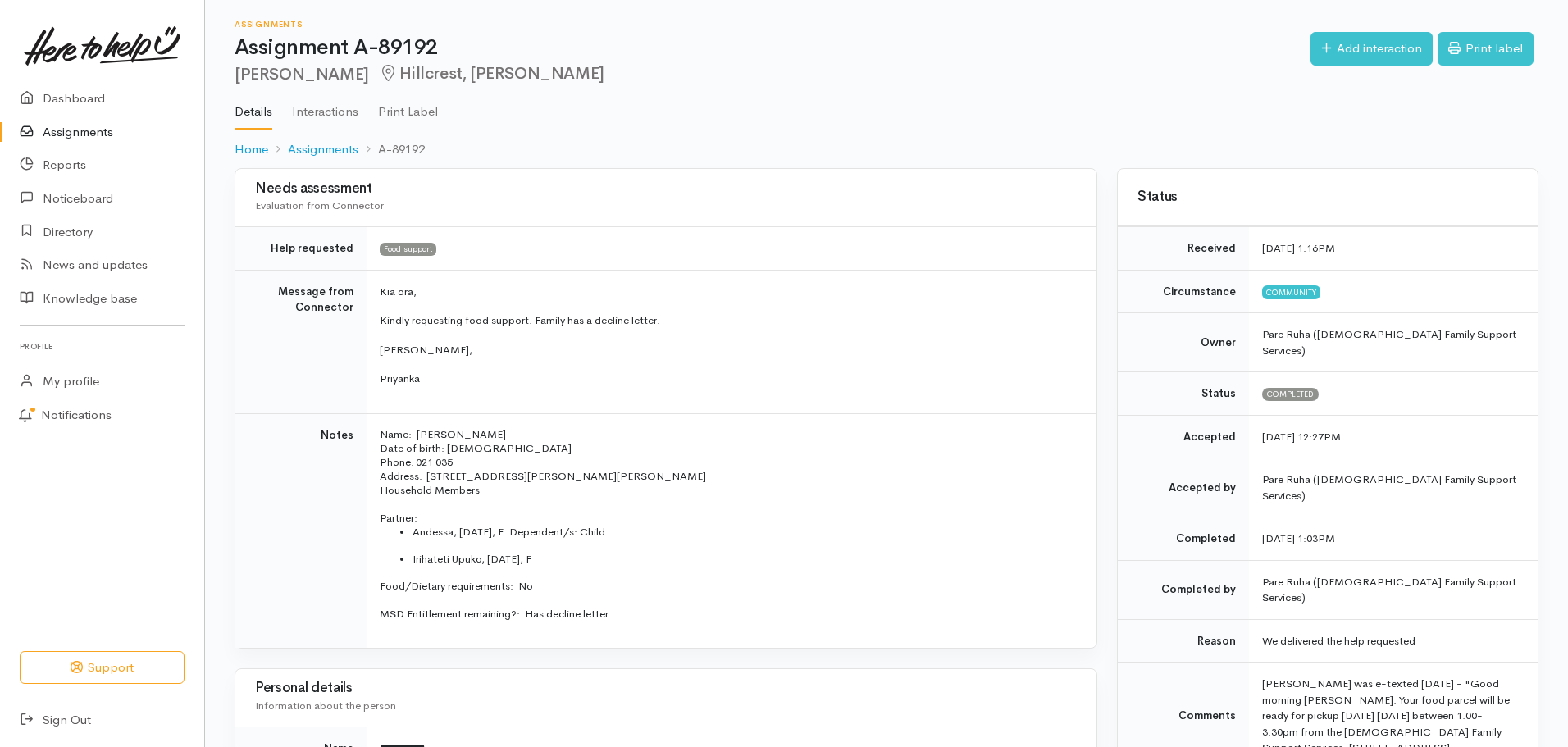
click at [76, 132] on link "Assignments" at bounding box center [102, 132] width 204 height 33
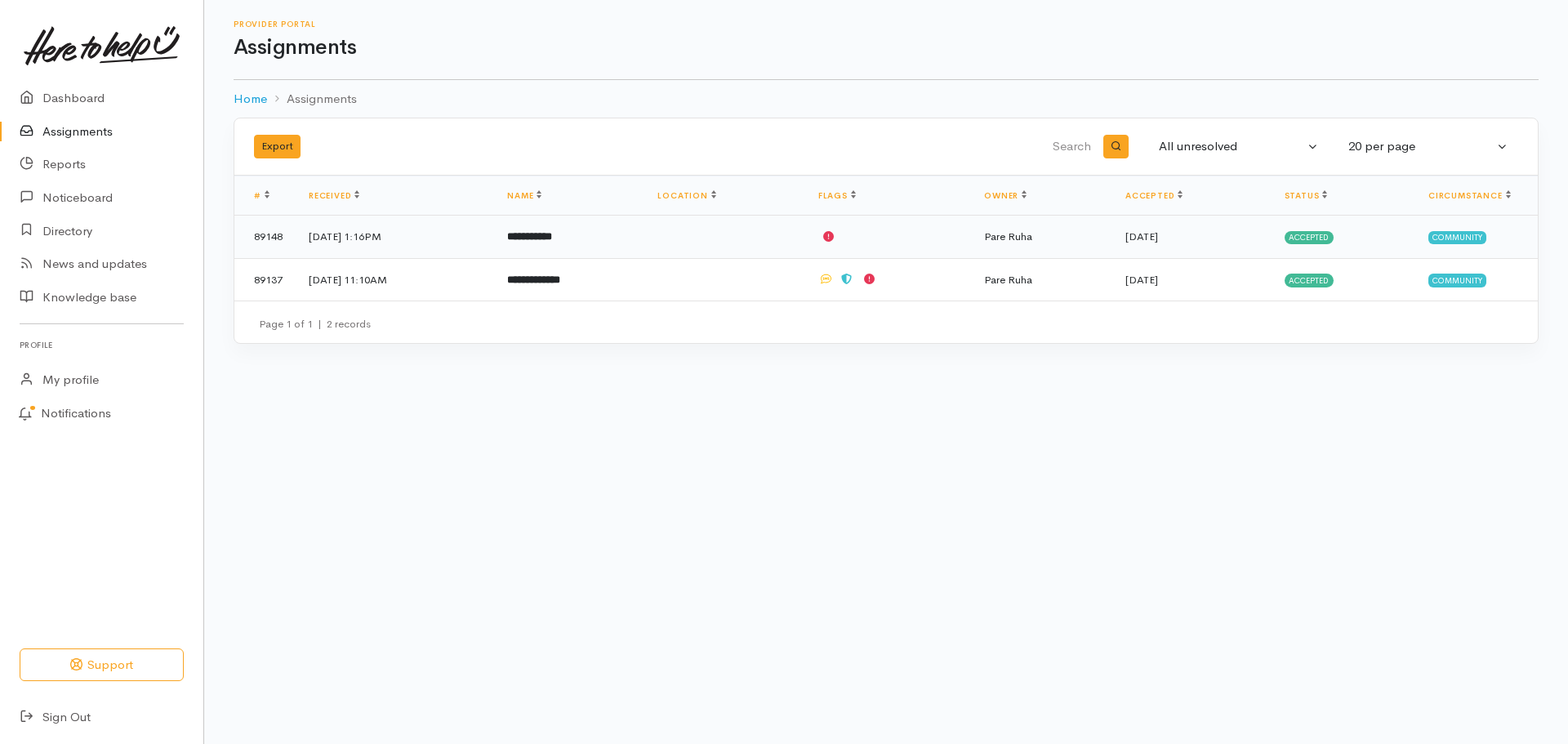
click at [379, 239] on td "[DATE] 1:16PM" at bounding box center [395, 237] width 198 height 44
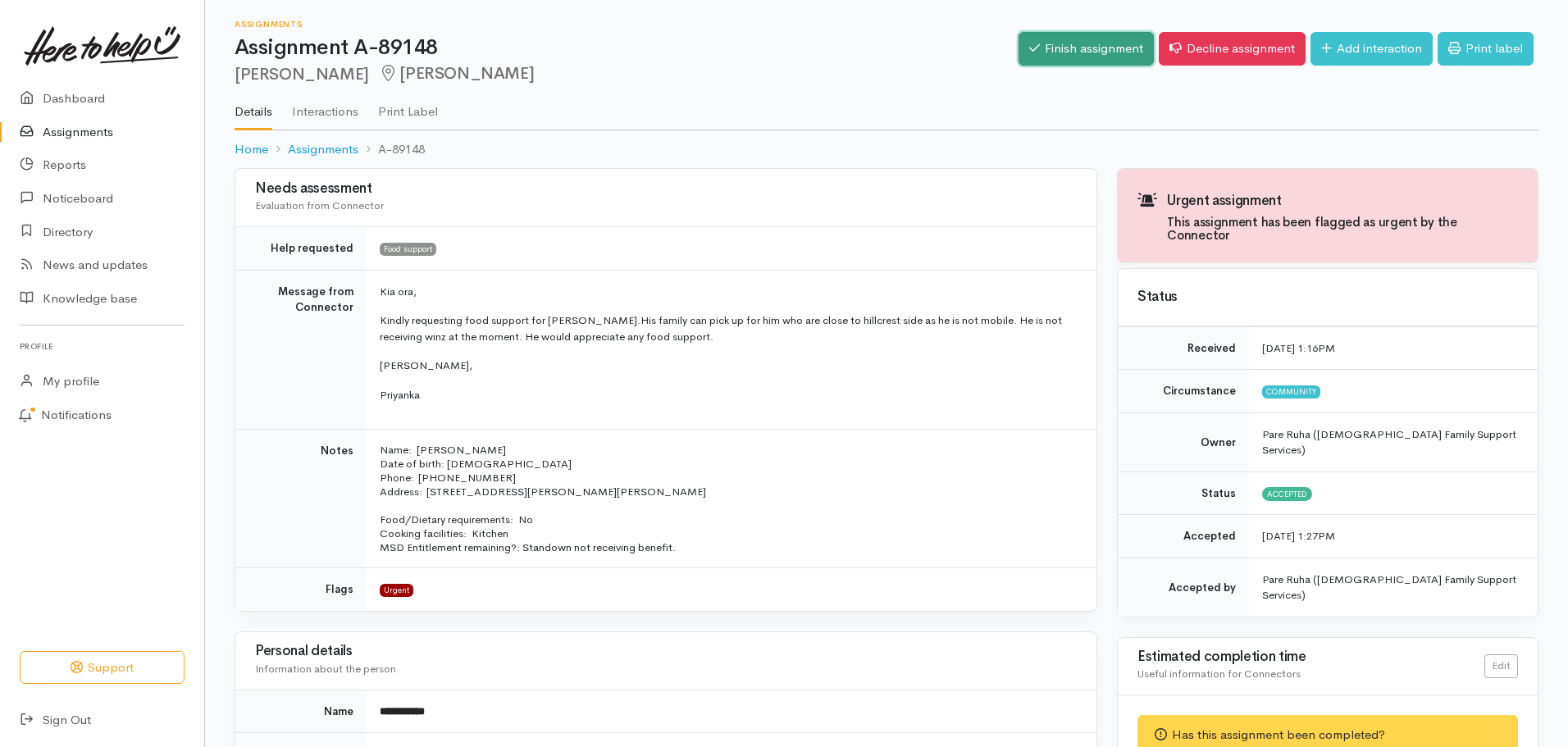
click at [1065, 43] on link "Finish assignment" at bounding box center [1086, 48] width 136 height 33
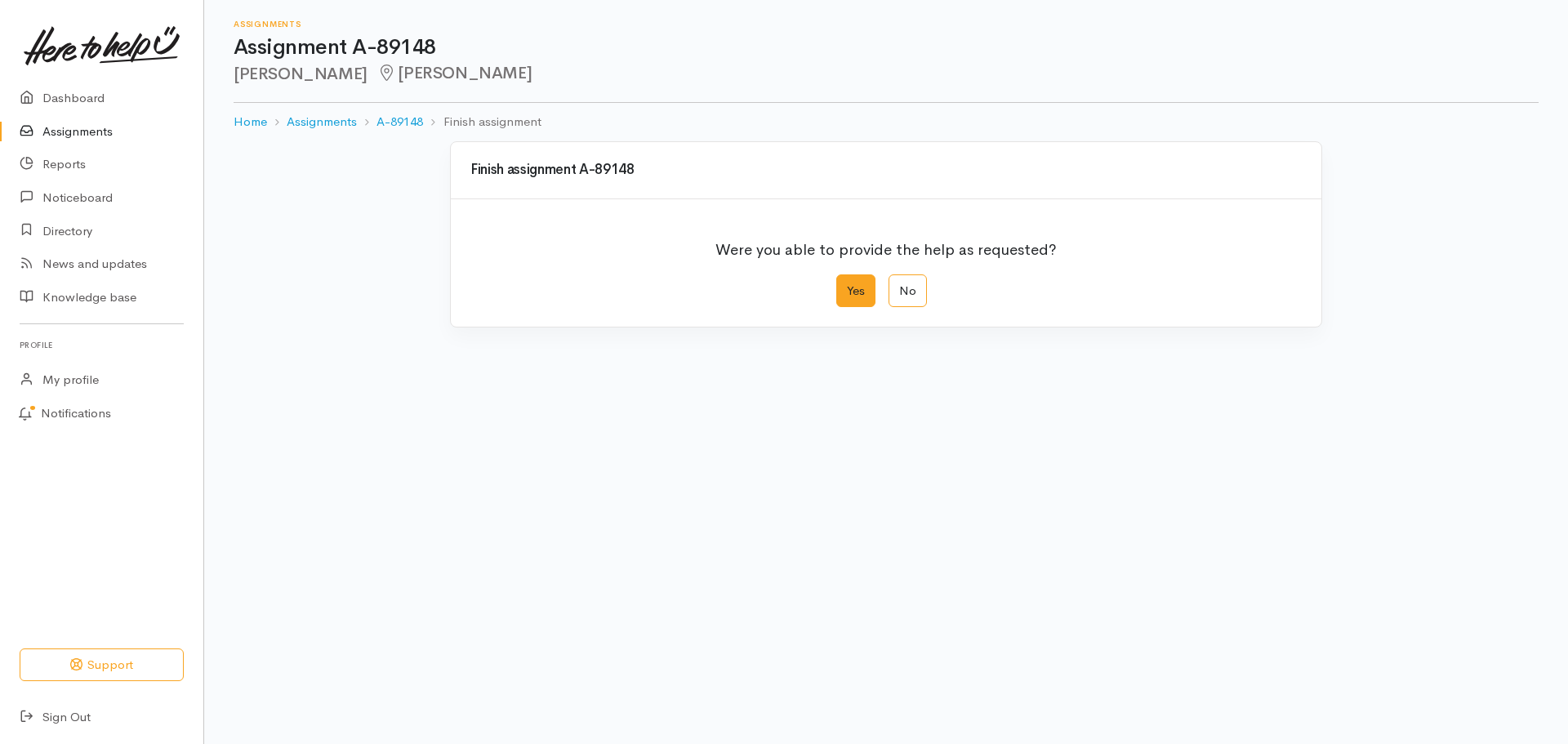
click at [864, 300] on label "Yes" at bounding box center [856, 290] width 39 height 33
click at [847, 285] on input "Yes" at bounding box center [842, 279] width 10 height 10
radio input "true"
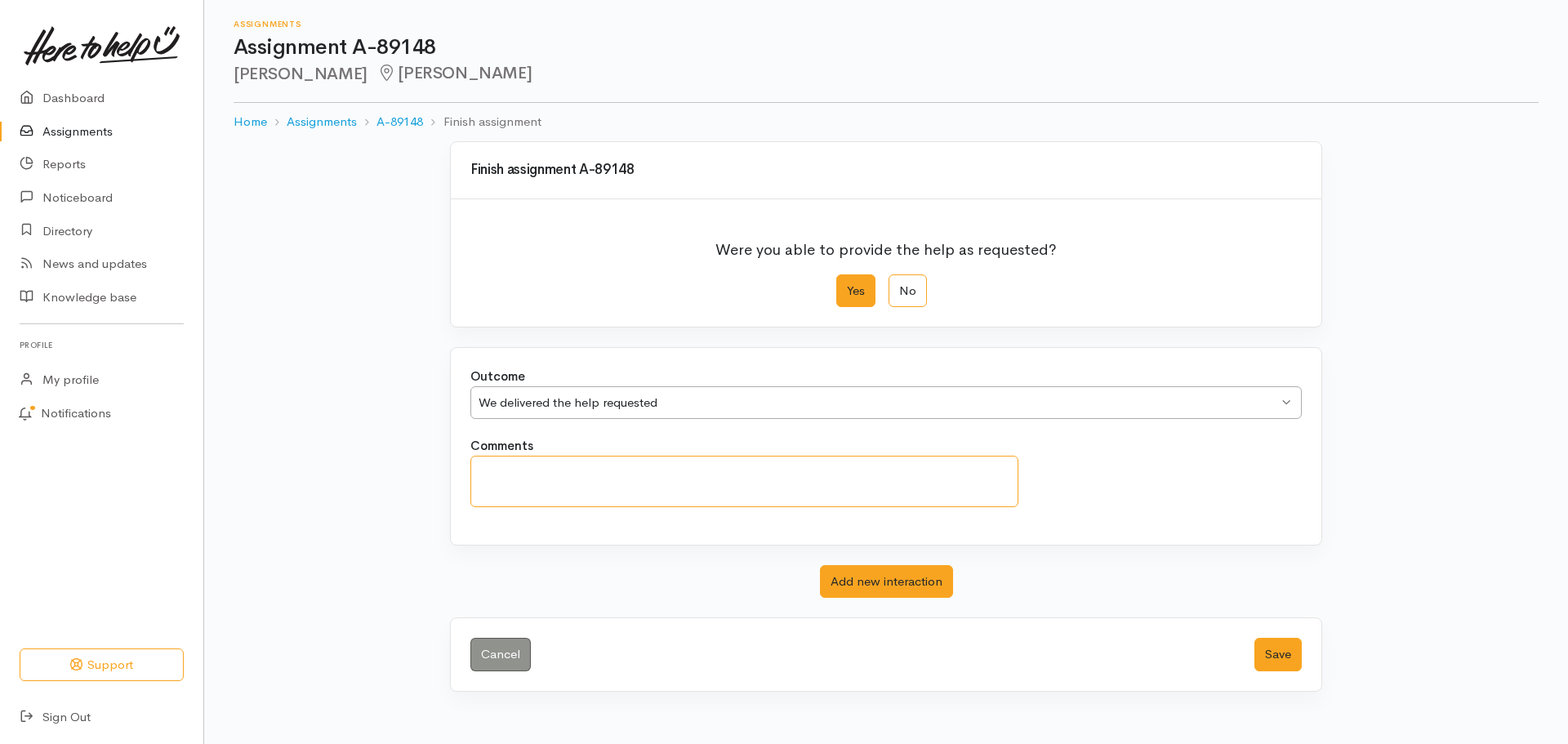
click at [586, 493] on textarea "Comments" at bounding box center [744, 481] width 548 height 51
type textarea "Food parcel organised for [DATE]"
click at [1275, 656] on button "Save" at bounding box center [1277, 654] width 47 height 33
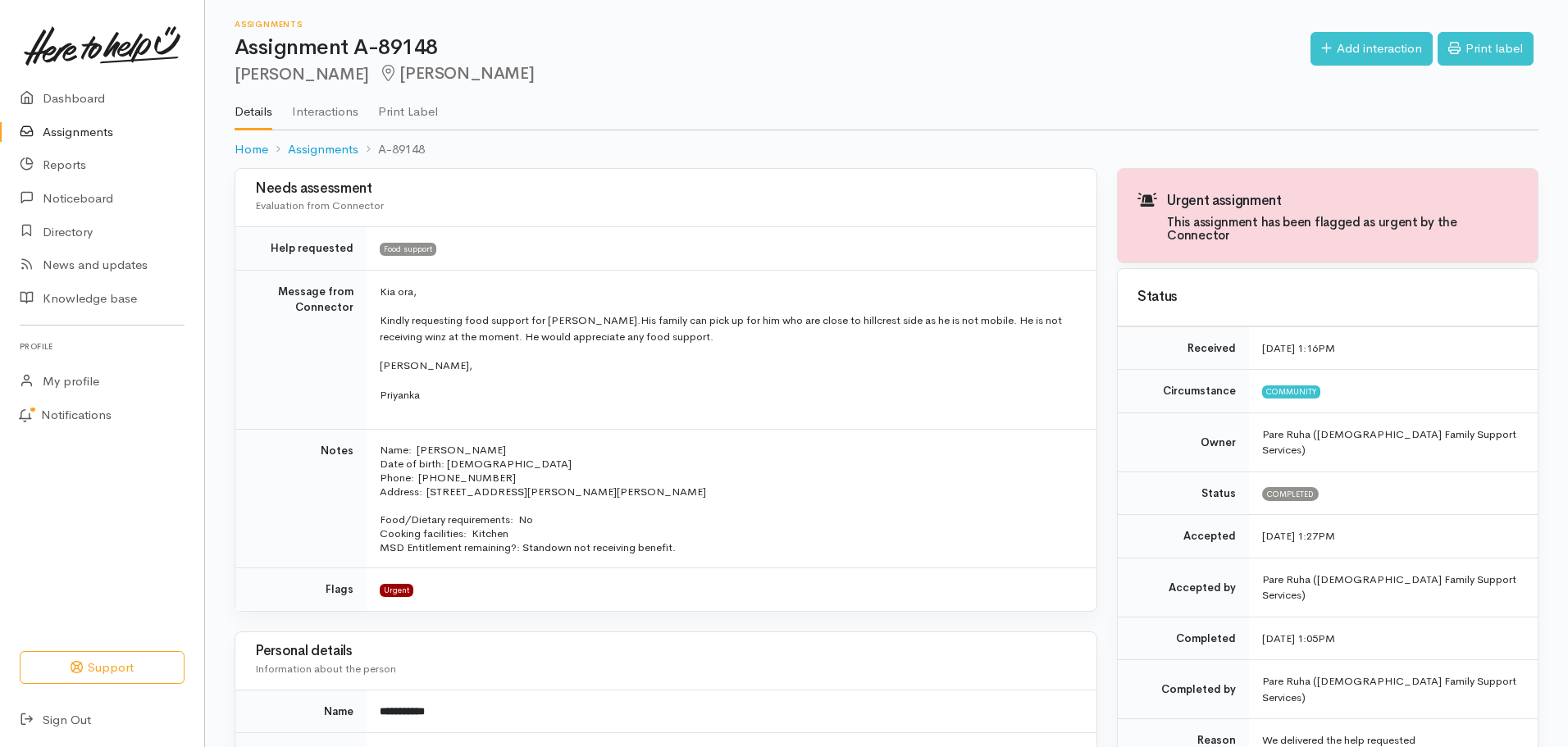
click at [72, 134] on link "Assignments" at bounding box center [102, 132] width 204 height 33
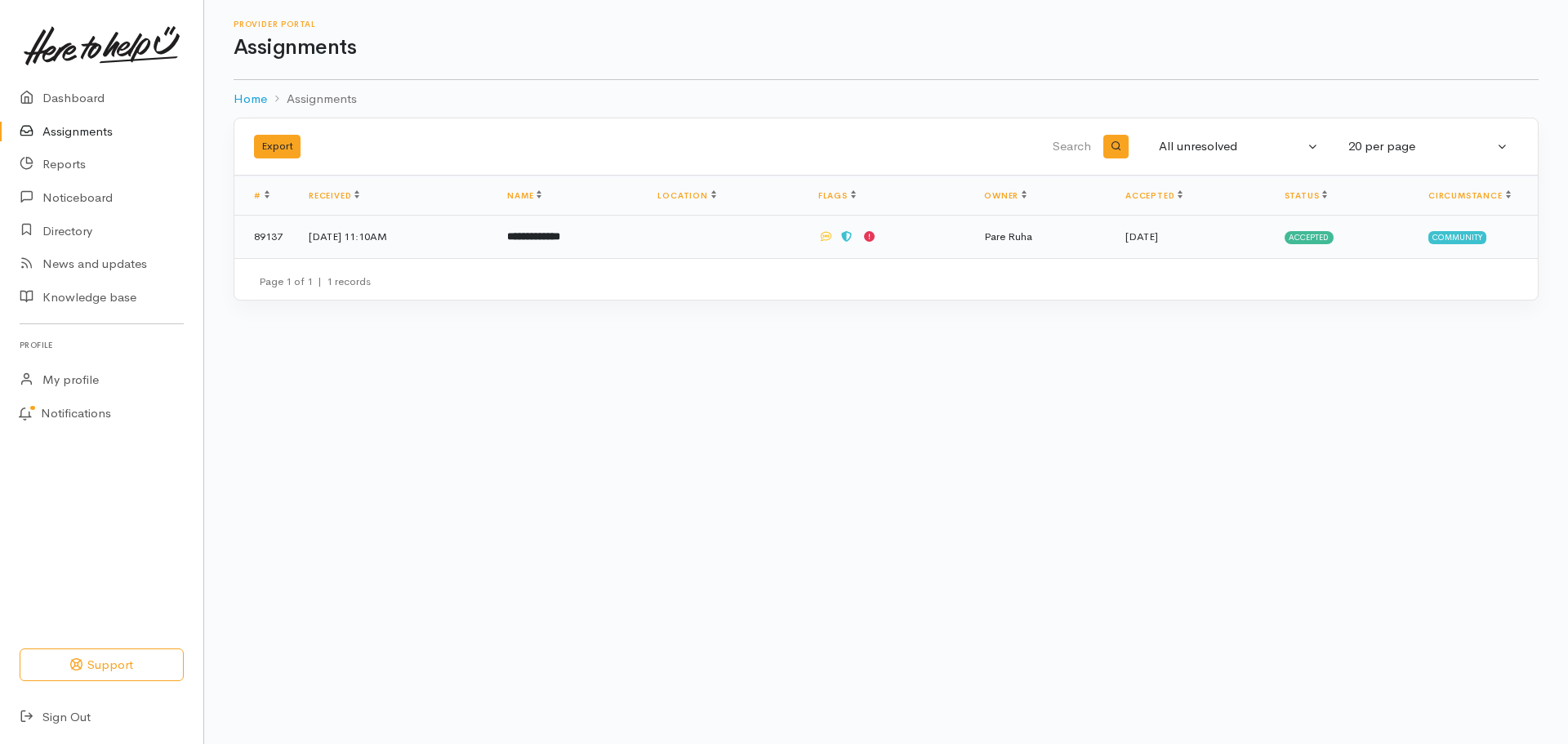
click at [561, 237] on b "**********" at bounding box center [534, 237] width 53 height 10
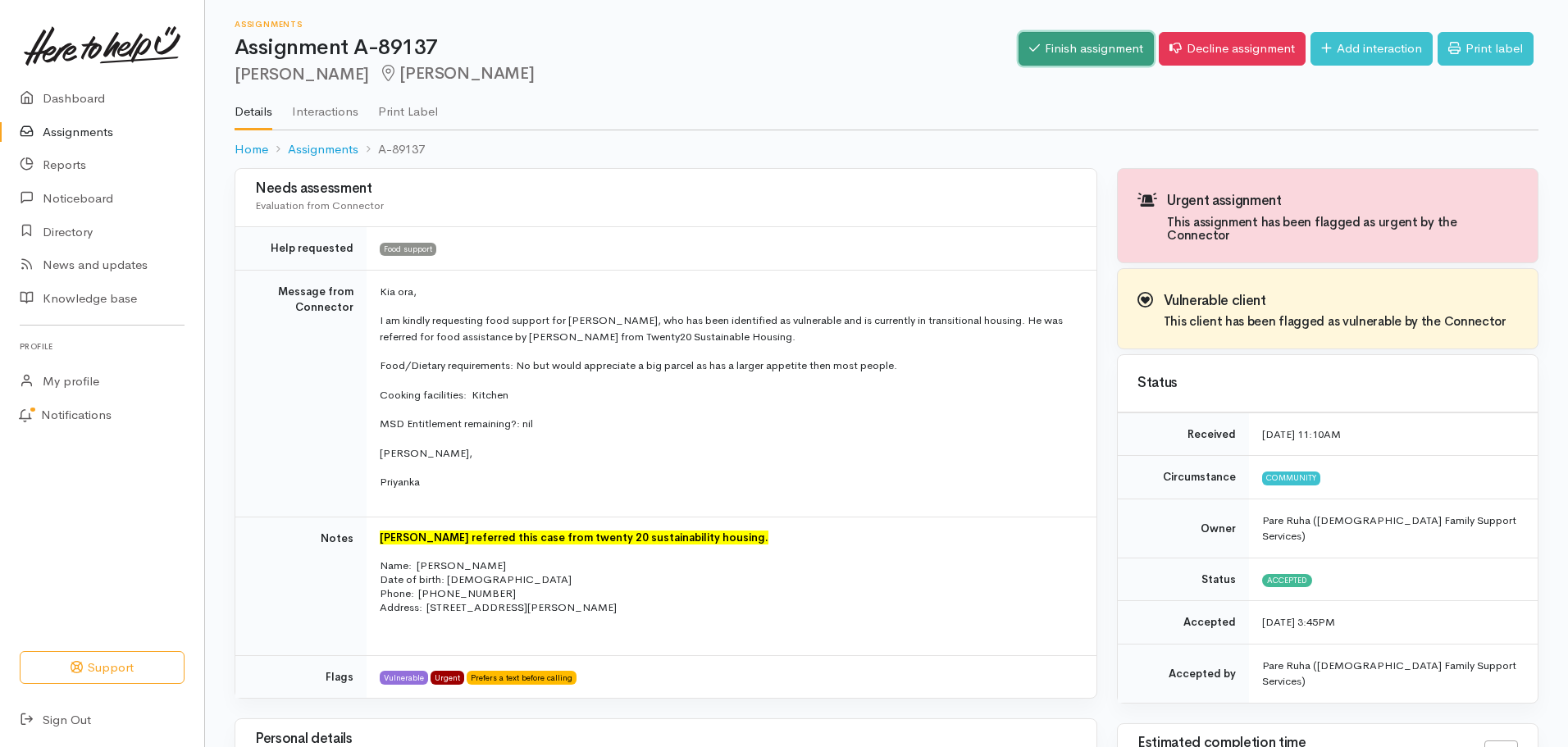
click at [1068, 43] on link "Finish assignment" at bounding box center [1086, 48] width 136 height 33
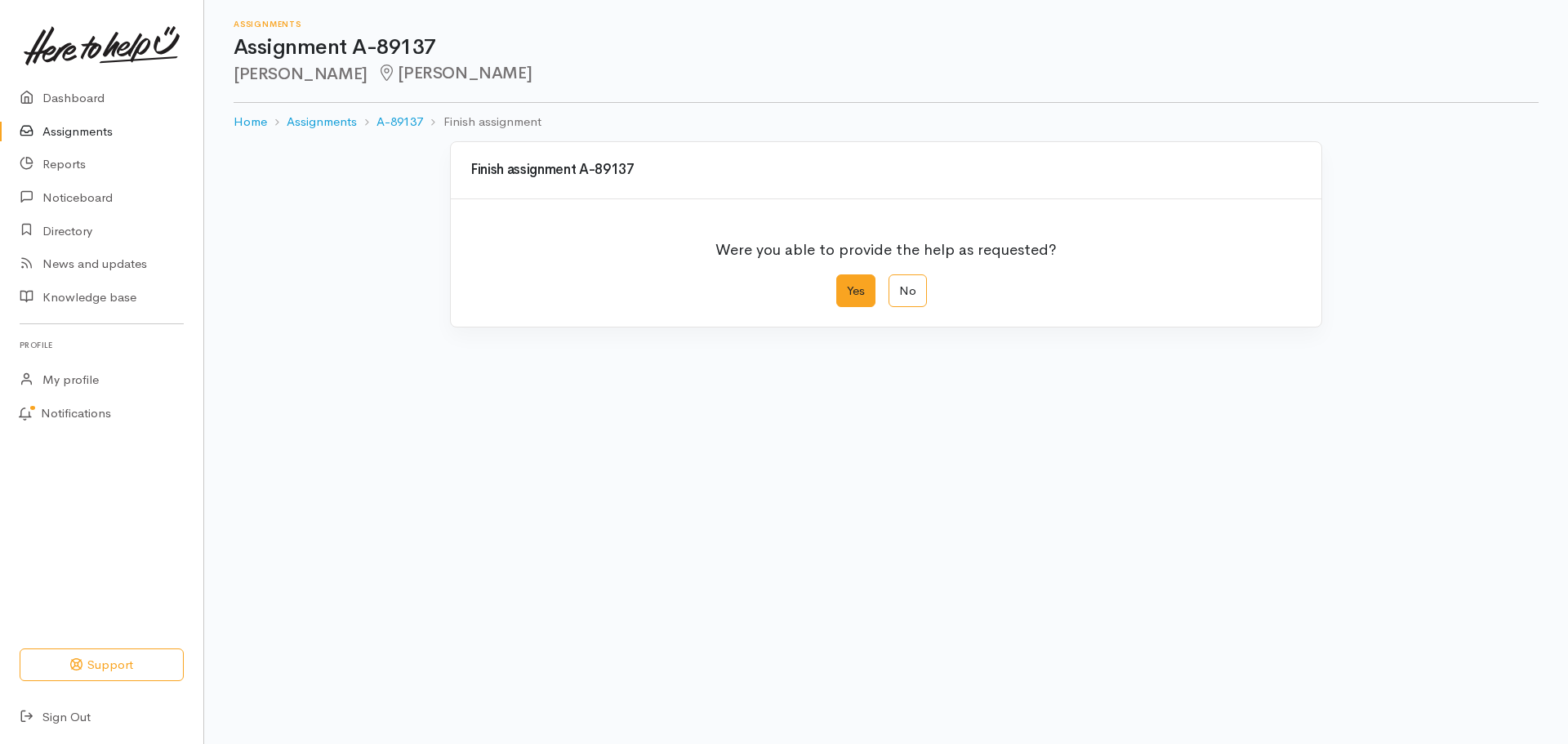
click at [856, 289] on label "Yes" at bounding box center [856, 290] width 39 height 33
click at [847, 285] on input "Yes" at bounding box center [842, 279] width 10 height 10
radio input "true"
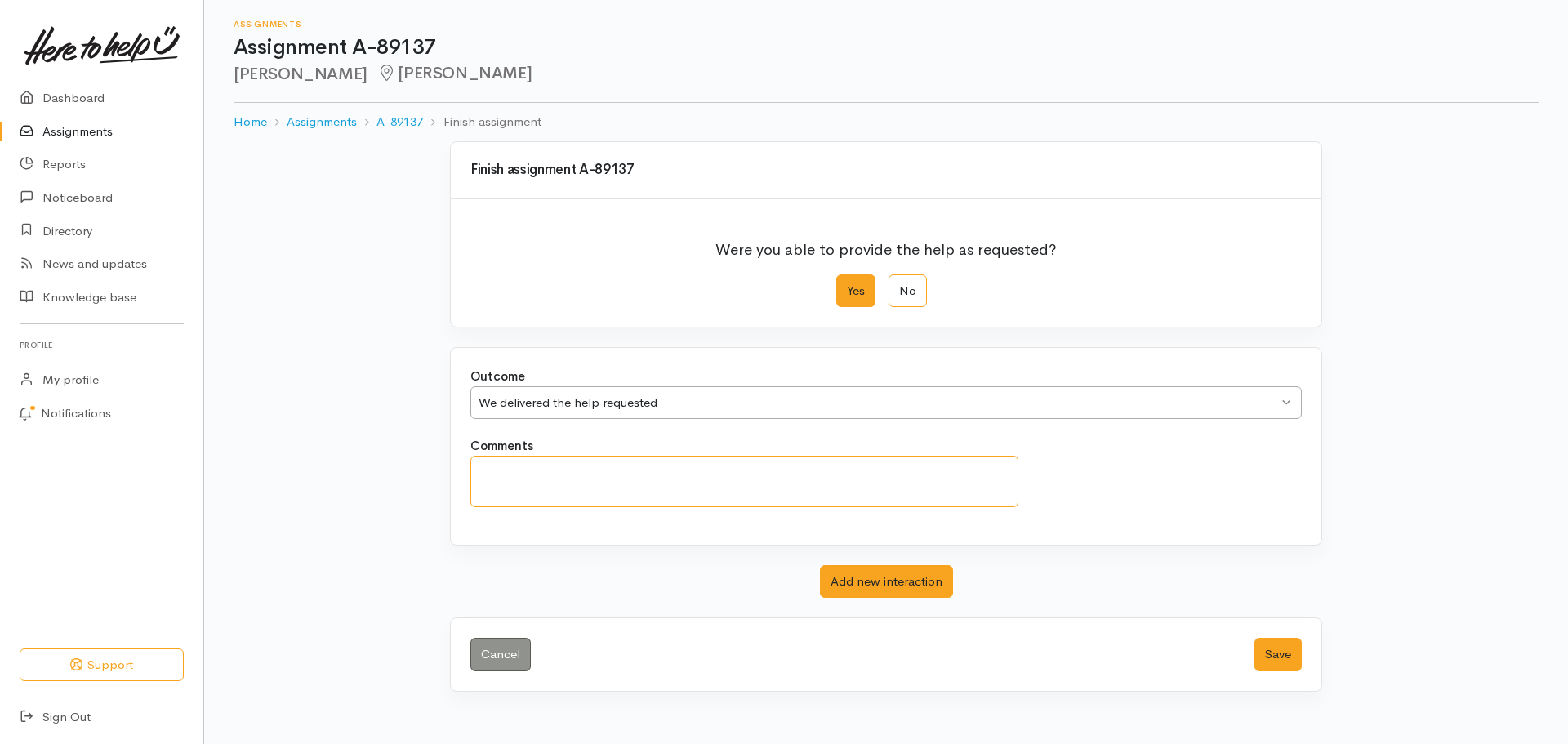
click at [507, 463] on textarea "Comments" at bounding box center [744, 481] width 548 height 51
type textarea "Food parcel organised for Isiah Richmond for 26 September 2025 not Zara Hutchins"
click at [1277, 666] on button "Save" at bounding box center [1277, 654] width 47 height 33
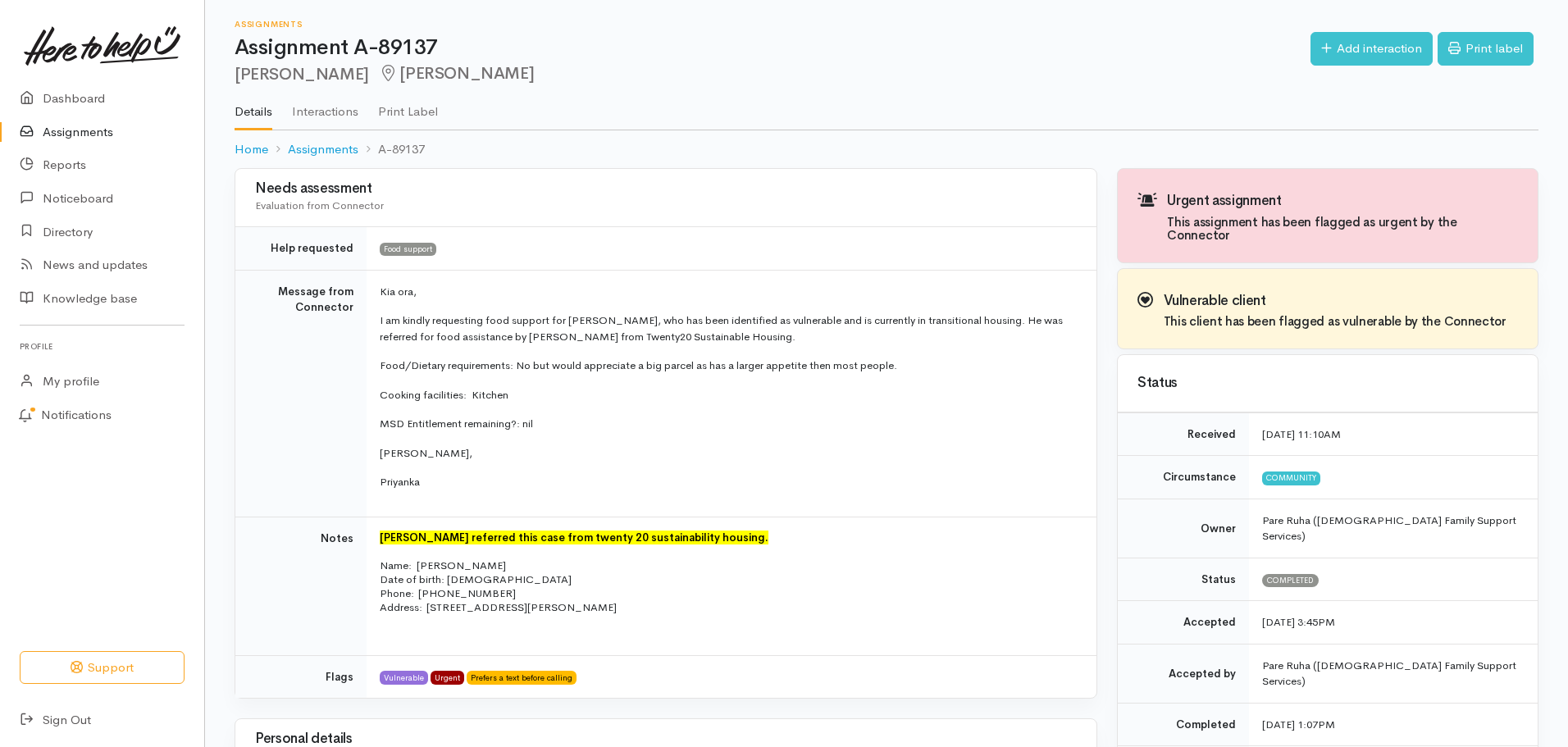
click at [81, 132] on link "Assignments" at bounding box center [102, 132] width 204 height 33
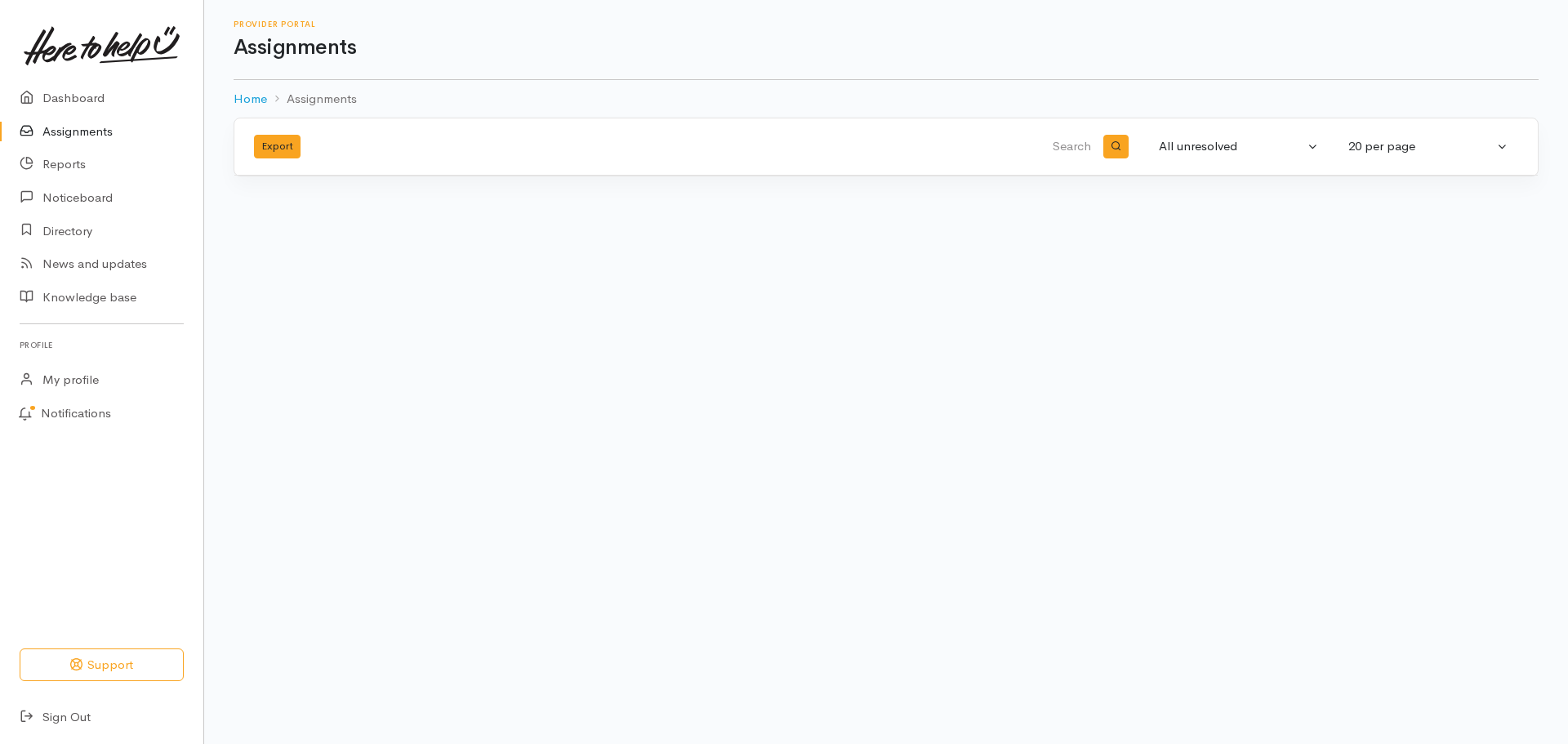
click at [79, 132] on link "Assignments" at bounding box center [102, 132] width 203 height 33
click at [73, 98] on link "Dashboard" at bounding box center [102, 98] width 203 height 33
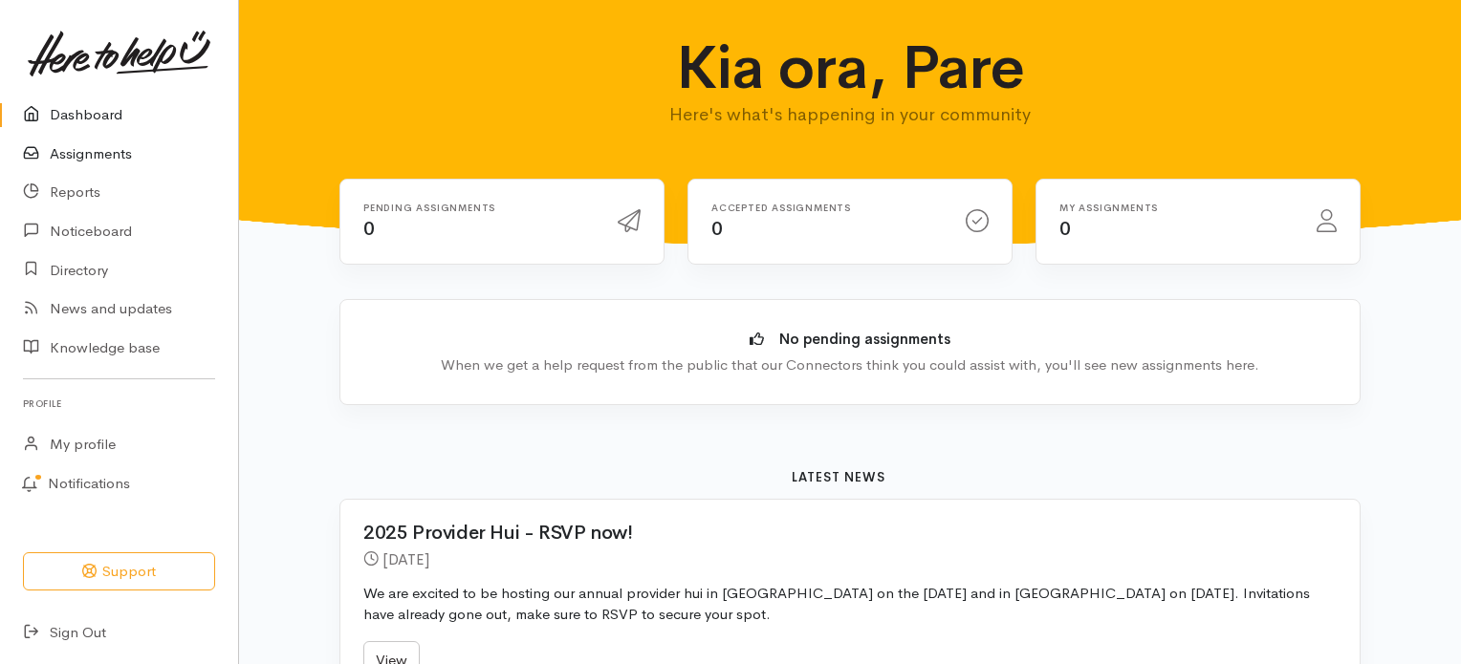
click at [90, 160] on link "Assignments" at bounding box center [119, 154] width 238 height 39
